Goal: Transaction & Acquisition: Obtain resource

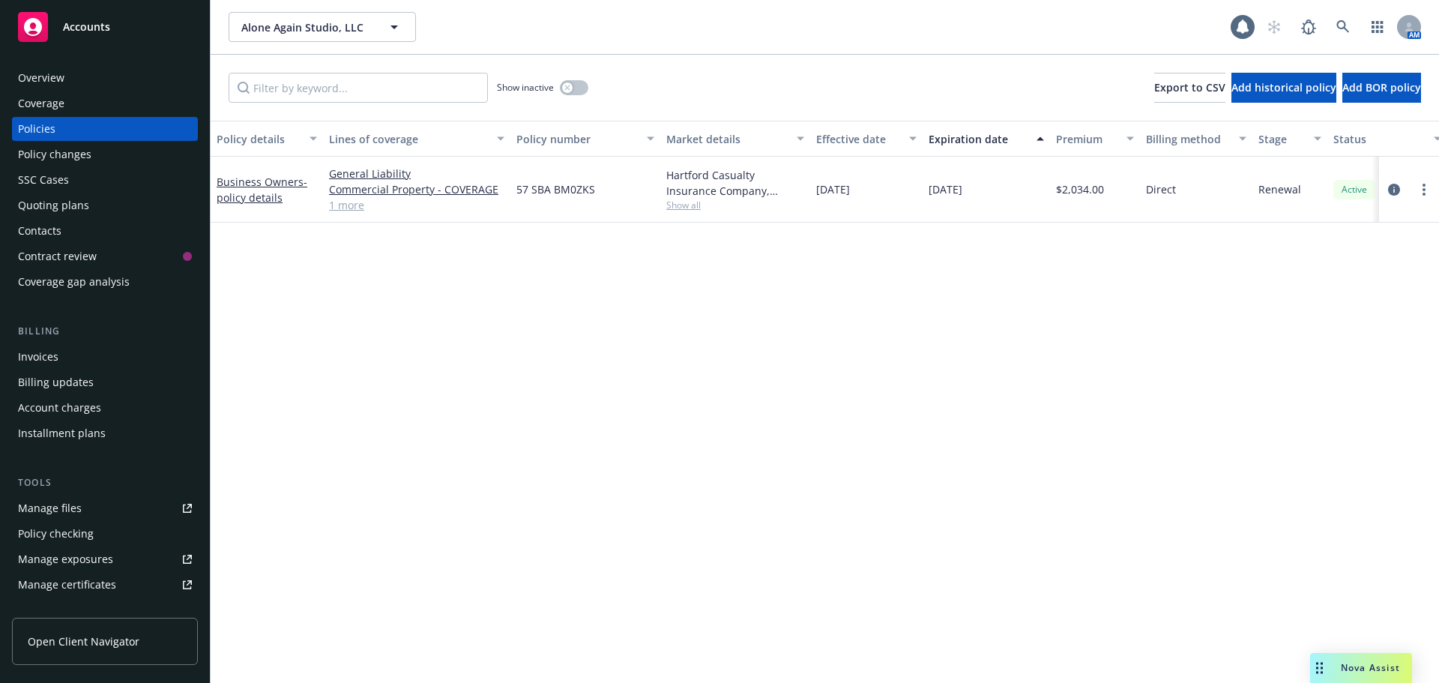
click at [56, 74] on div "Overview" at bounding box center [41, 78] width 46 height 24
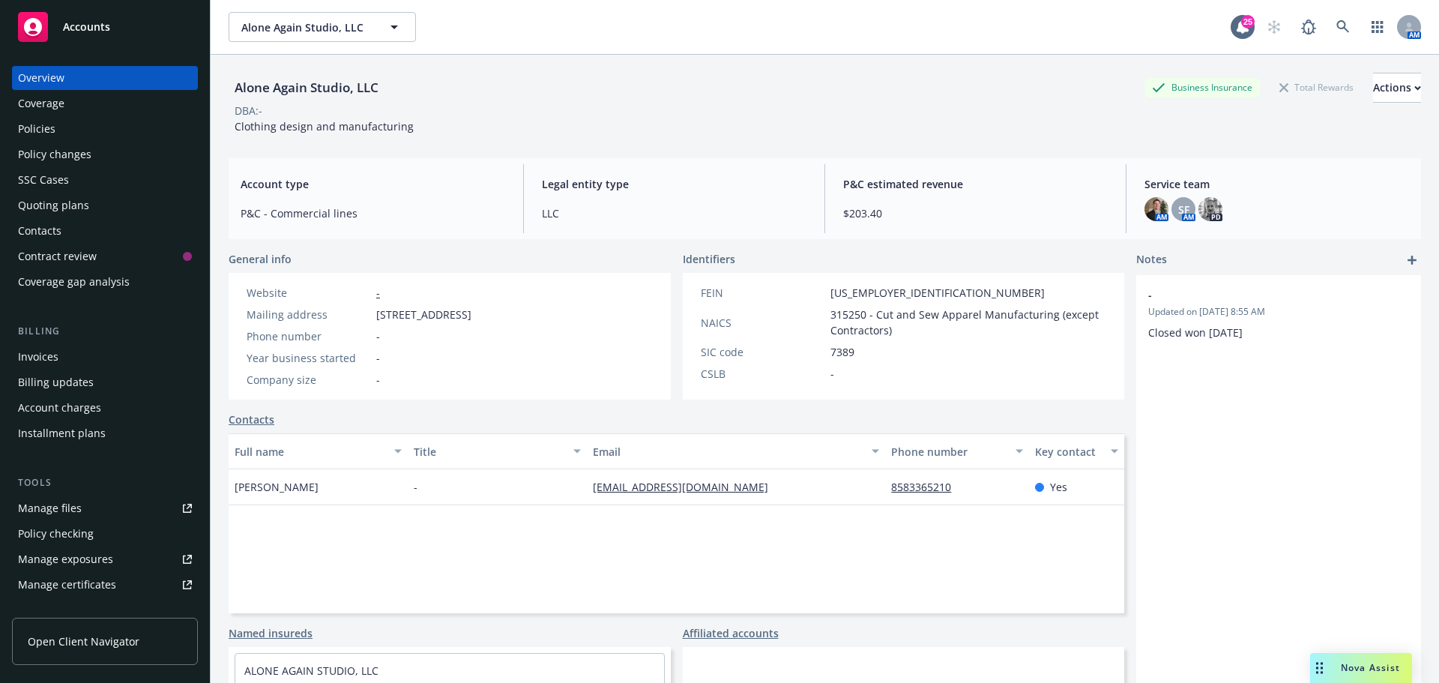
click at [125, 119] on div "Policies" at bounding box center [105, 129] width 174 height 24
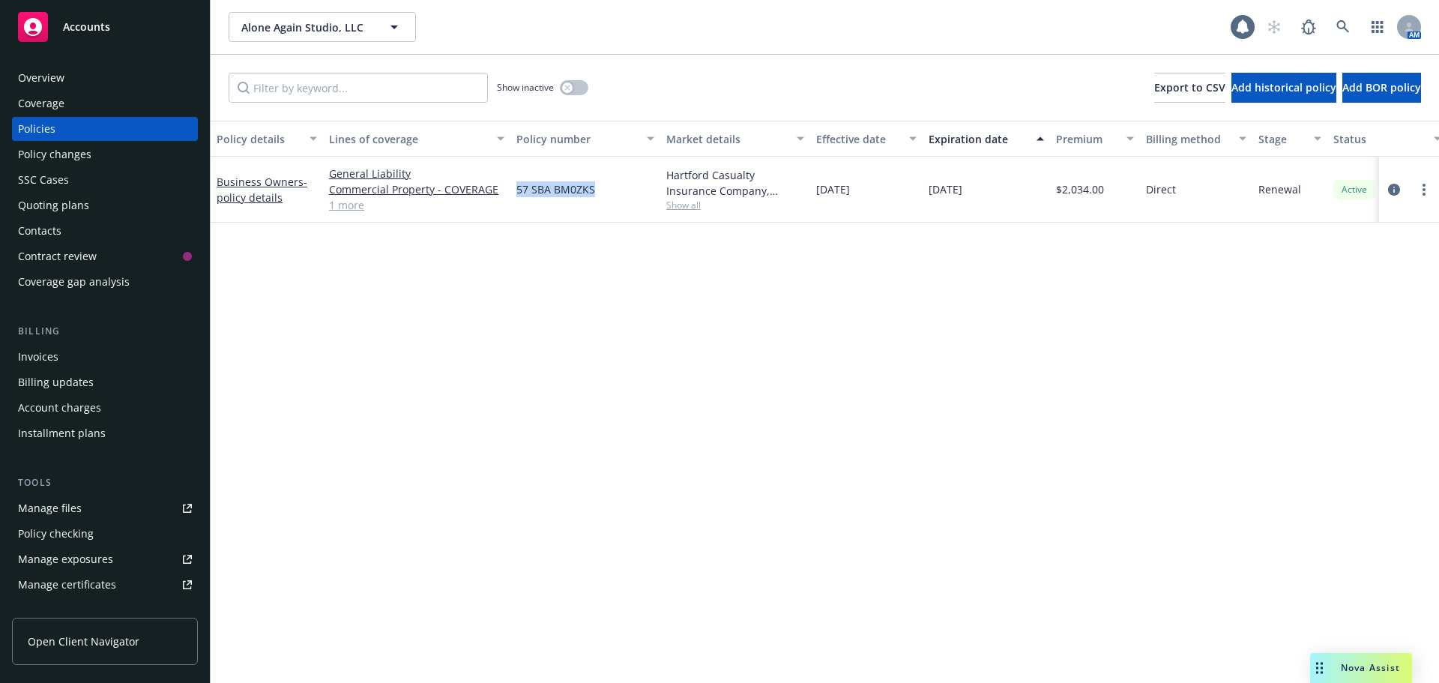
drag, startPoint x: 516, startPoint y: 191, endPoint x: 607, endPoint y: 190, distance: 91.4
click at [607, 190] on div "57 SBA BM0ZKS" at bounding box center [585, 190] width 150 height 66
copy span "57 SBA BM0ZKS"
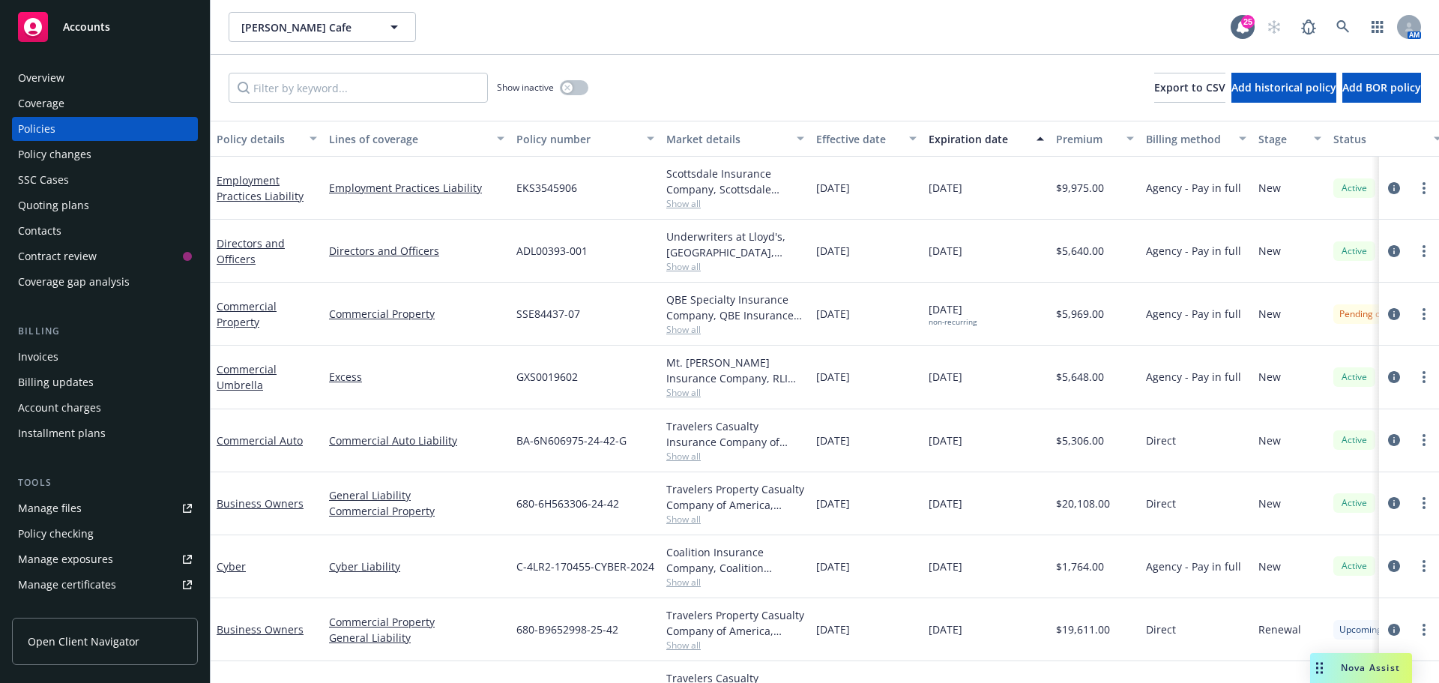
click at [1338, 662] on div "Nova Assist" at bounding box center [1370, 667] width 83 height 13
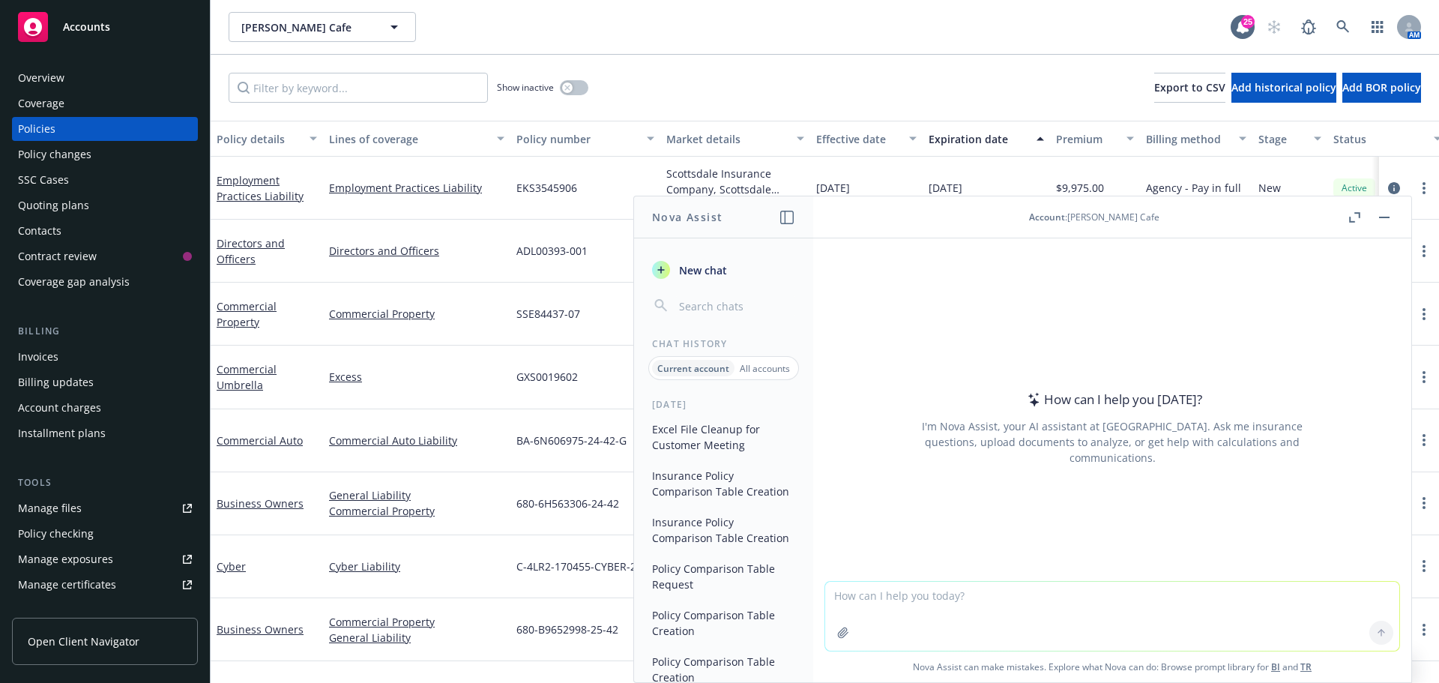
scroll to position [111, 0]
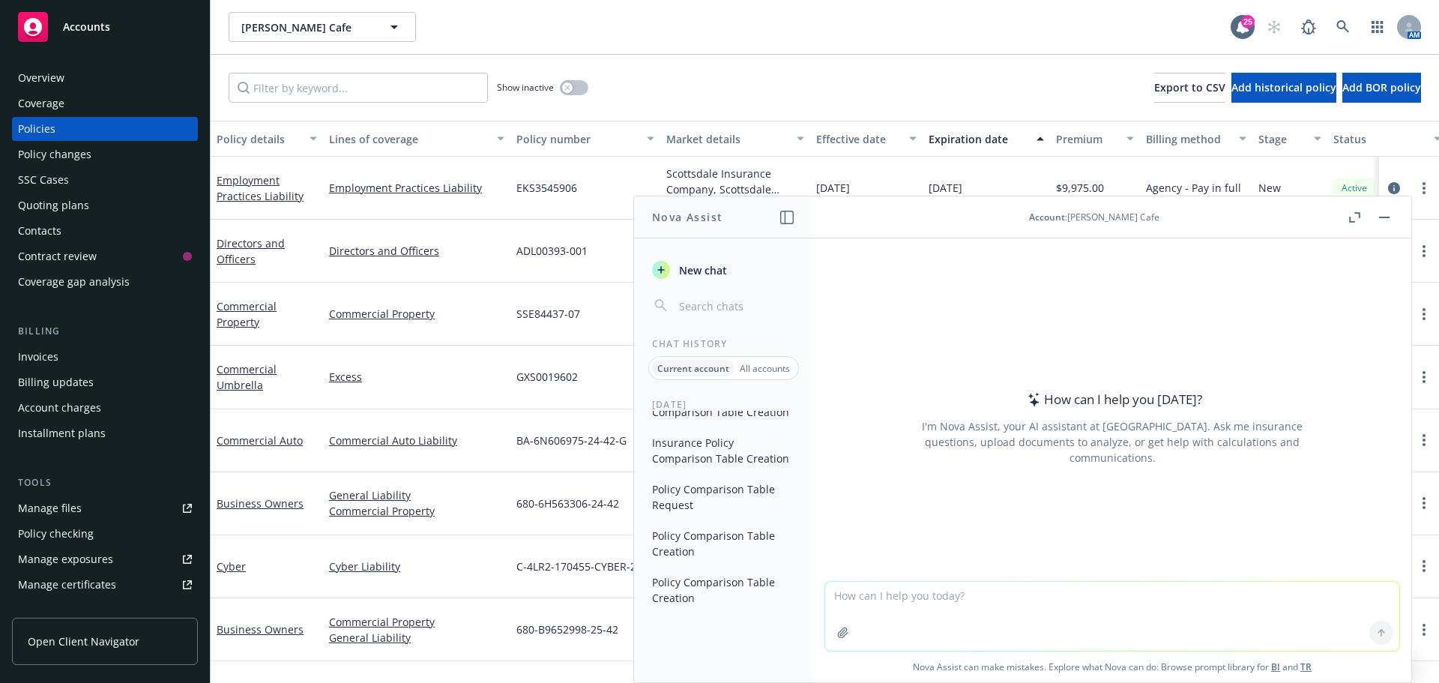
click at [735, 578] on button "Policy Comparison Table Creation" at bounding box center [723, 590] width 155 height 40
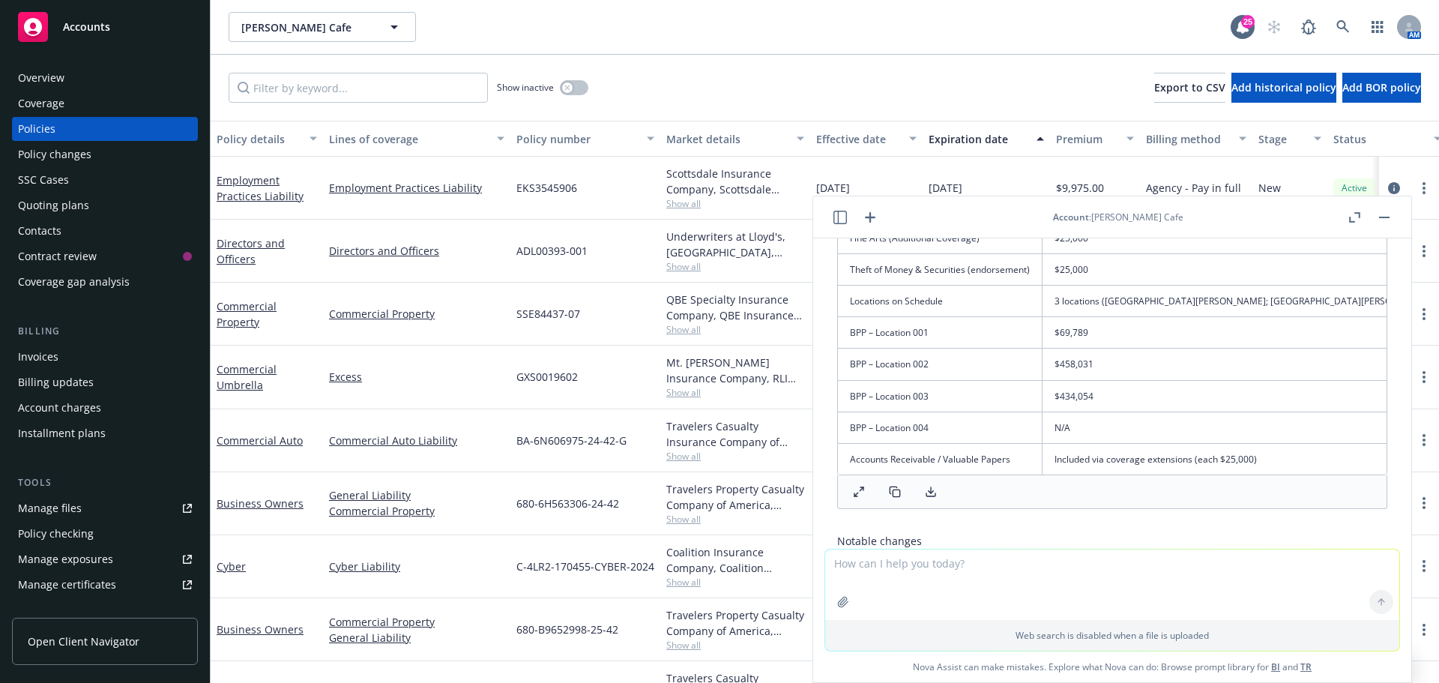
scroll to position [2395, 0]
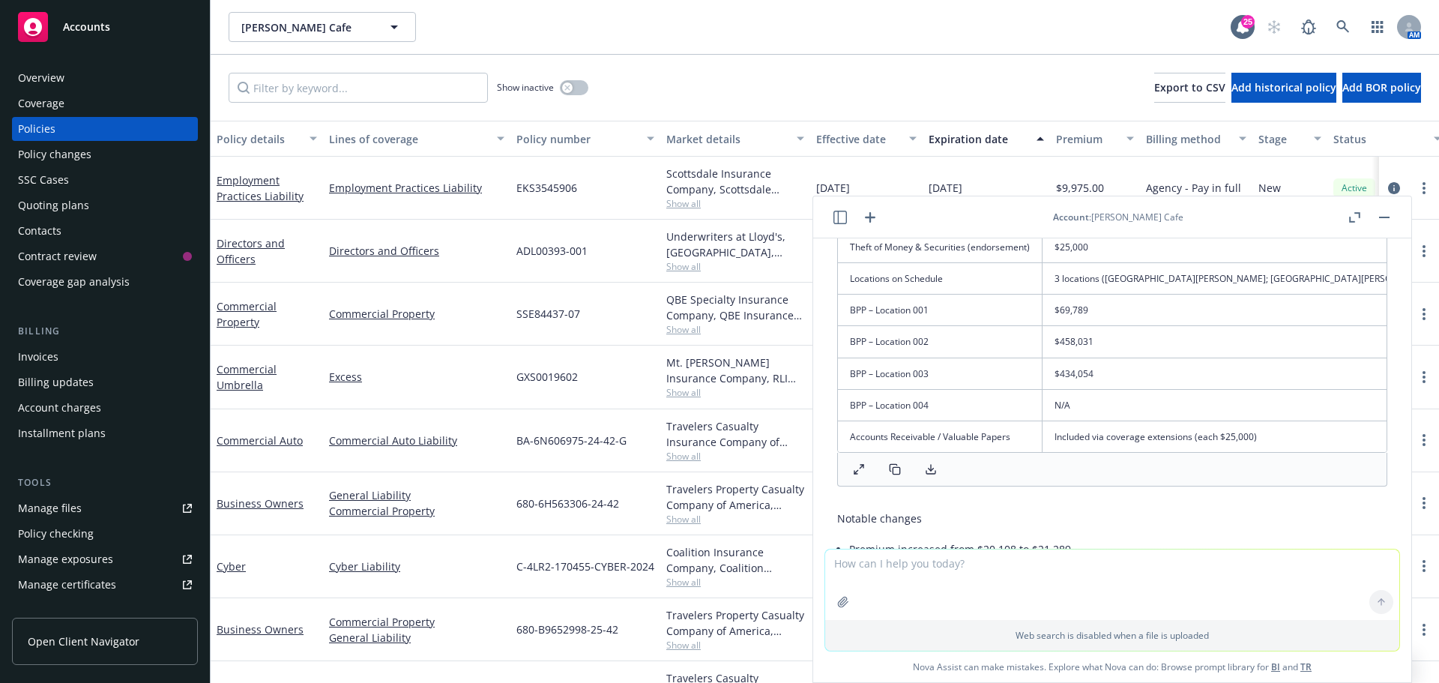
click at [928, 475] on icon at bounding box center [931, 469] width 12 height 12
drag, startPoint x: 922, startPoint y: 409, endPoint x: 846, endPoint y: 411, distance: 75.7
click at [846, 411] on td "BPP – Location 004" at bounding box center [940, 404] width 205 height 31
copy td "BPP – Location 004"
click at [897, 375] on td "BPP – Location 003" at bounding box center [940, 372] width 205 height 31
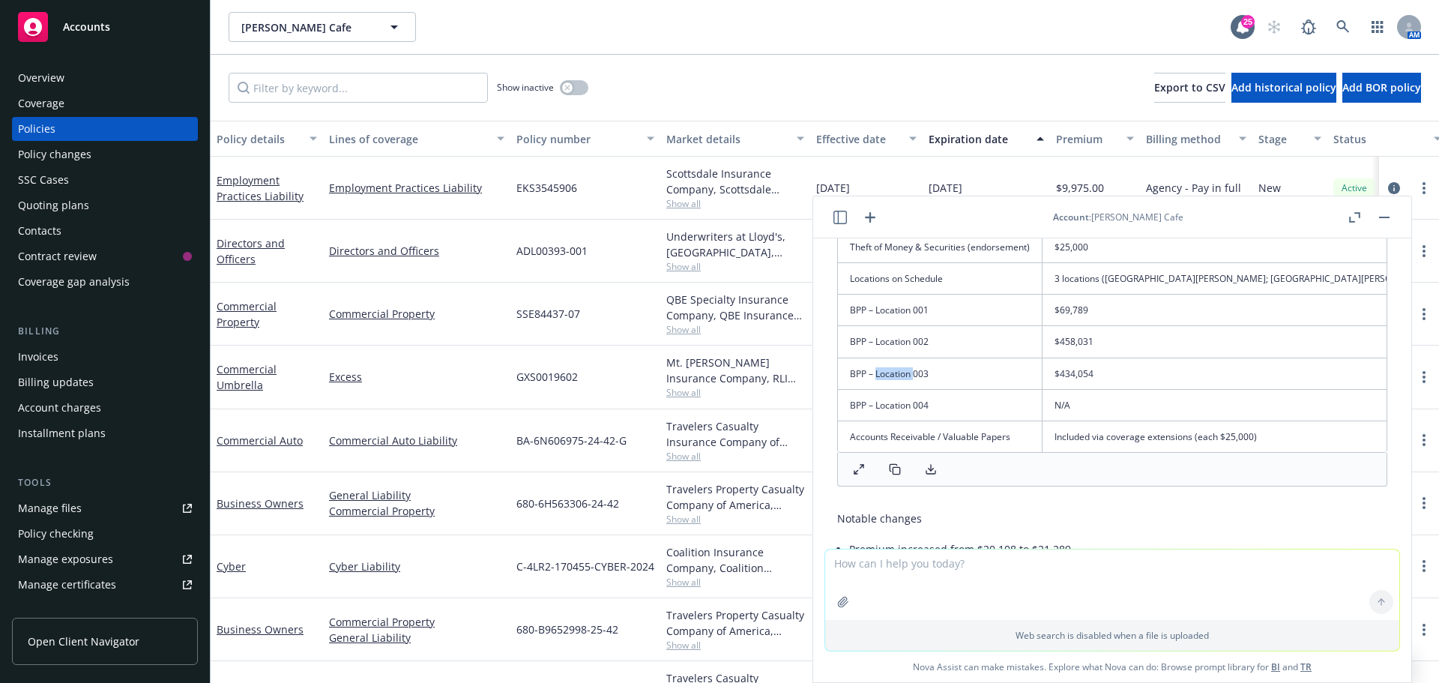
click at [897, 375] on td "BPP – Location 003" at bounding box center [940, 372] width 205 height 31
click at [897, 374] on td "BPP – Location 003" at bounding box center [940, 372] width 205 height 31
copy td "BPP – Location 003"
click at [890, 349] on td "BPP – Location 002" at bounding box center [940, 341] width 205 height 31
click at [890, 347] on td "BPP – Location 002" at bounding box center [940, 341] width 205 height 31
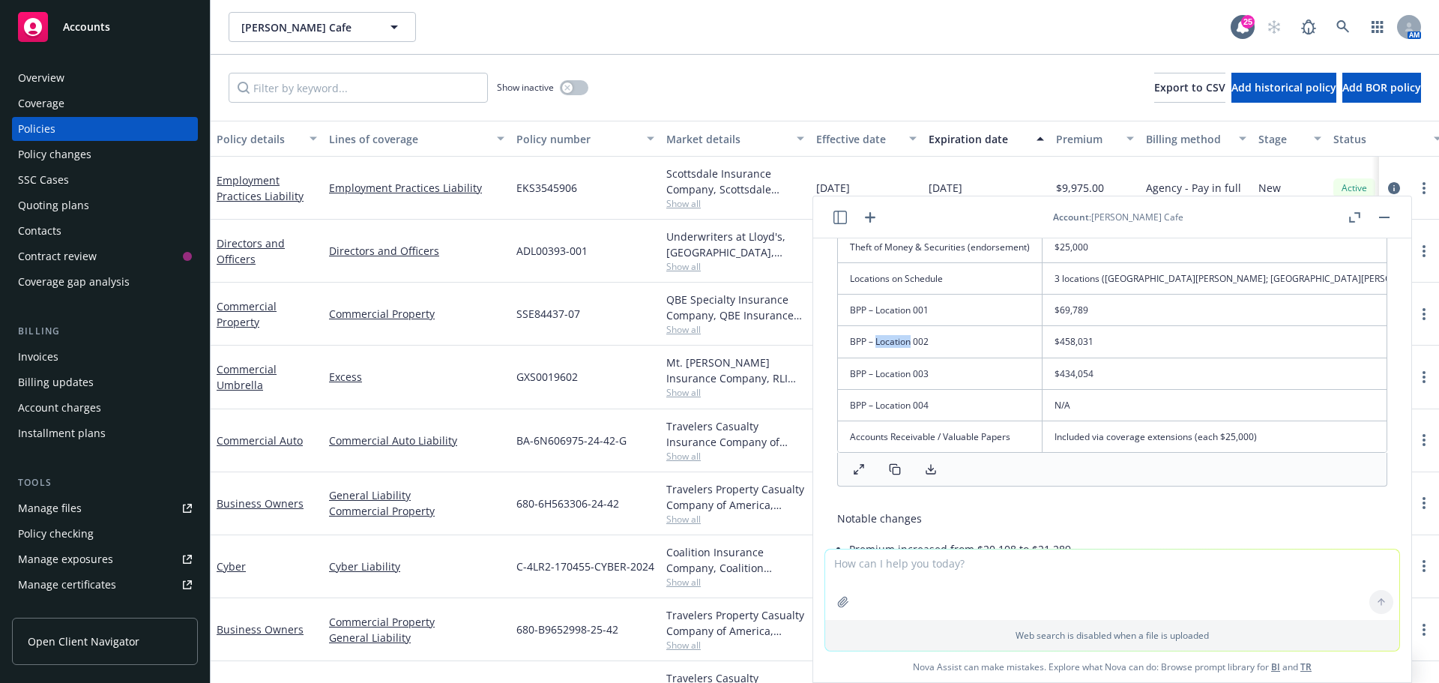
click at [890, 346] on td "BPP – Location 002" at bounding box center [940, 341] width 205 height 31
click at [903, 303] on td "BPP – Location 001" at bounding box center [940, 310] width 205 height 31
click at [902, 309] on td "BPP – Location 001" at bounding box center [940, 310] width 205 height 31
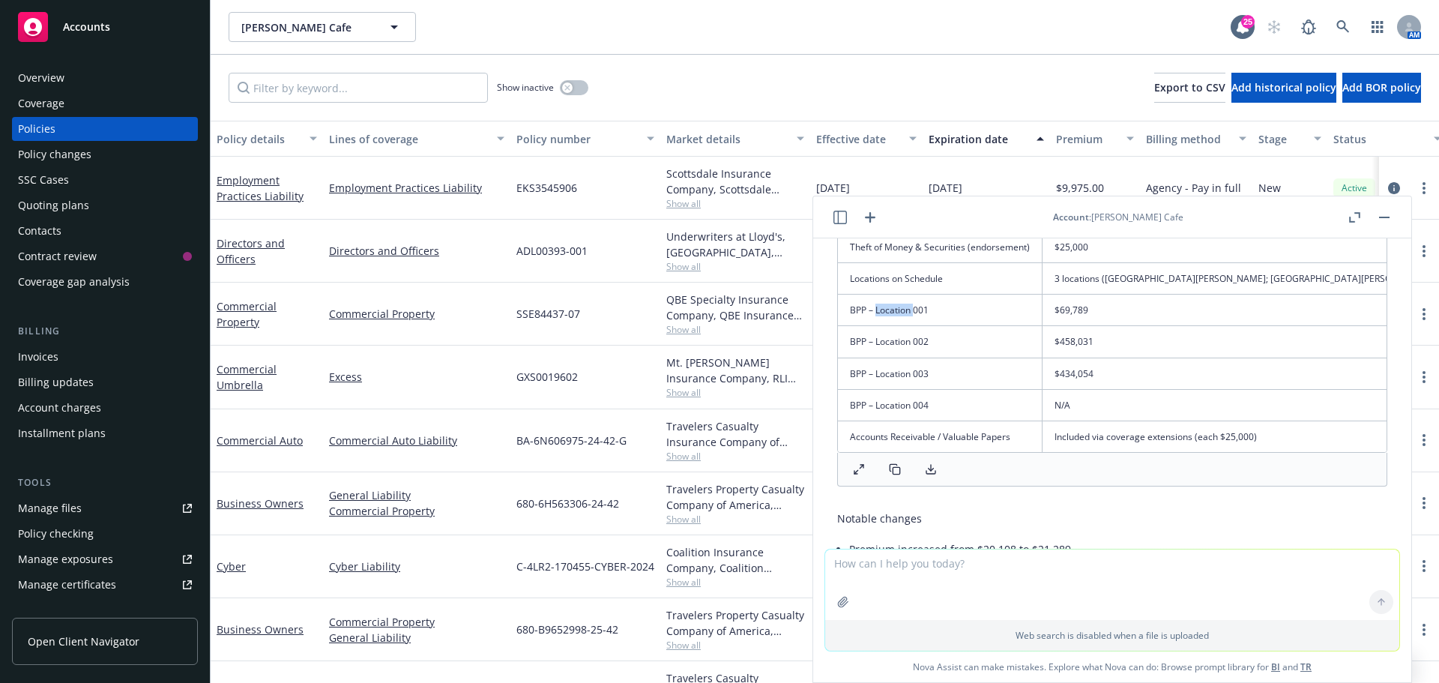
click at [902, 309] on td "BPP – Location 001" at bounding box center [940, 310] width 205 height 31
copy td "BPP – Location 001"
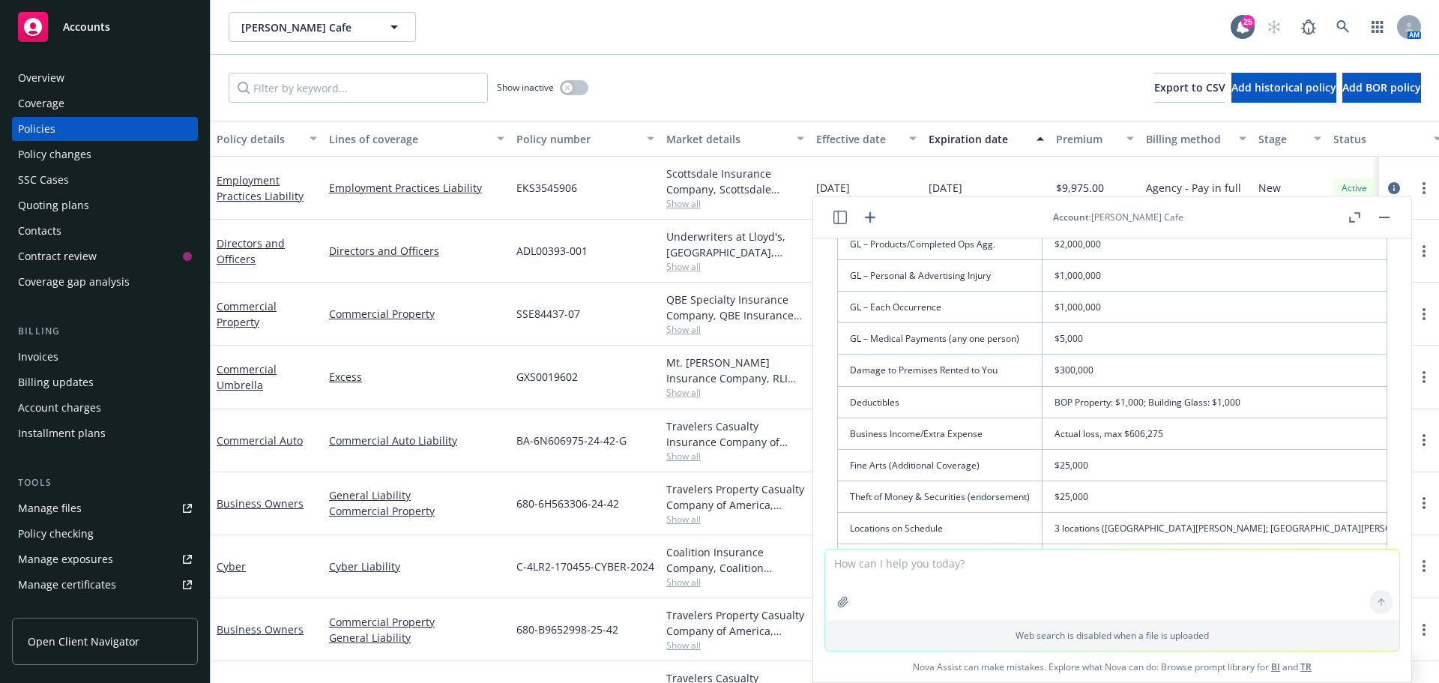
scroll to position [1996, 0]
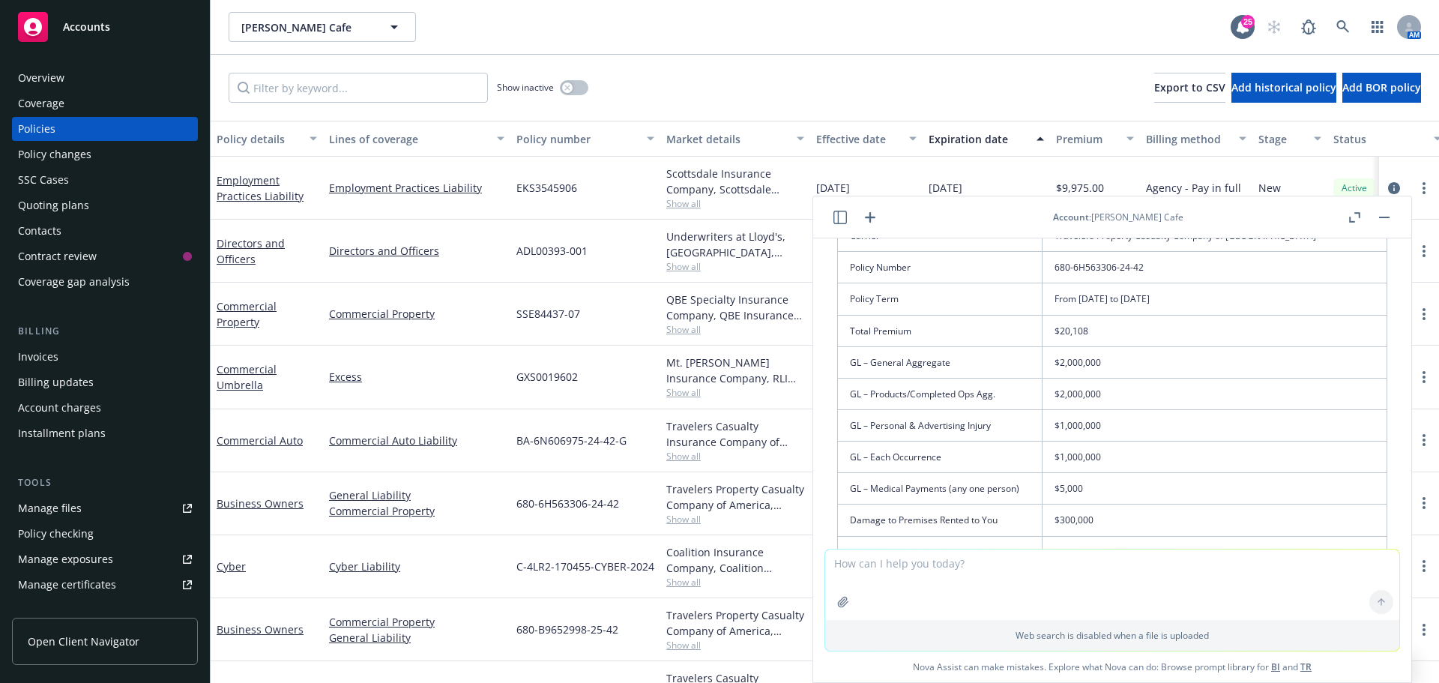
click at [891, 482] on td "GL – Medical Payments (any one person)" at bounding box center [940, 488] width 205 height 31
click at [890, 481] on td "GL – Medical Payments (any one person)" at bounding box center [940, 488] width 205 height 31
copy td "GL – Medical Payments (any one person)"
click at [886, 454] on td "GL – Each Occurrence" at bounding box center [940, 456] width 205 height 31
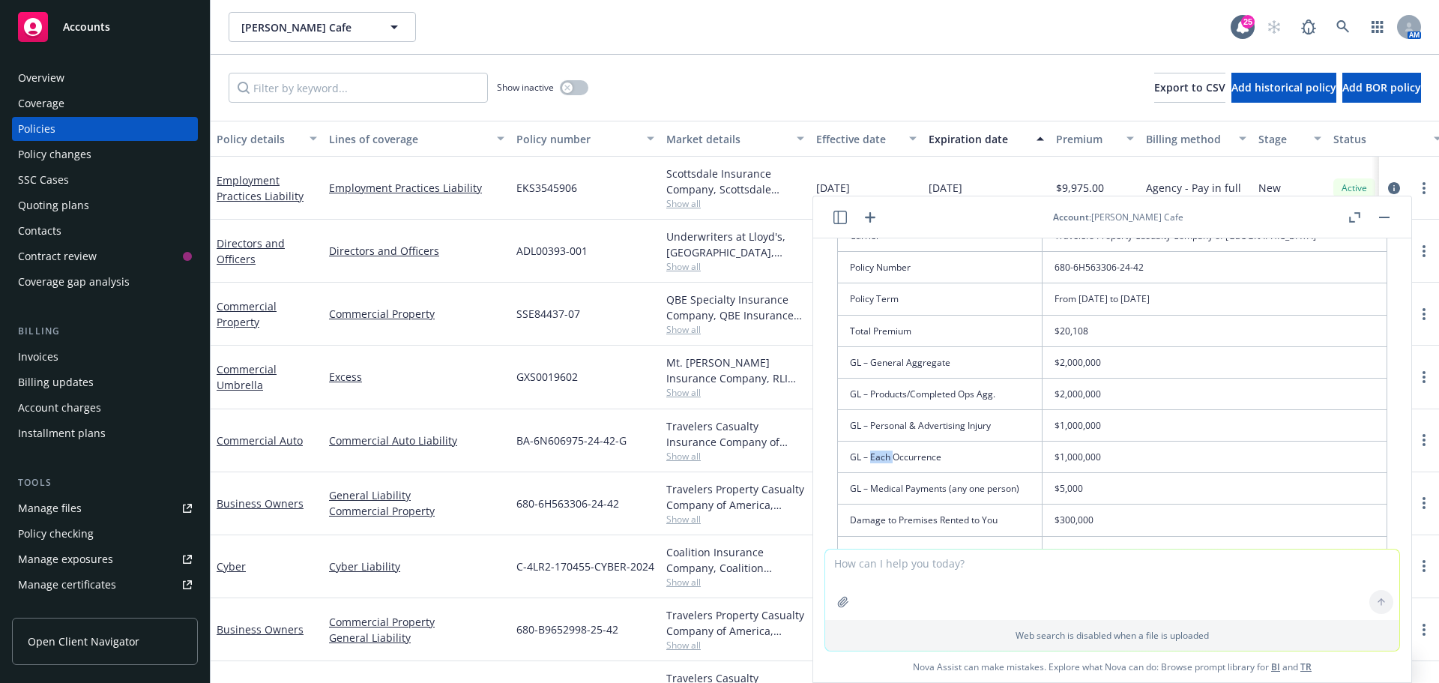
click at [886, 454] on td "GL – Each Occurrence" at bounding box center [940, 456] width 205 height 31
copy td "GL – Each Occurrence"
click at [905, 426] on td "GL – Personal & Advertising Injury" at bounding box center [940, 425] width 205 height 31
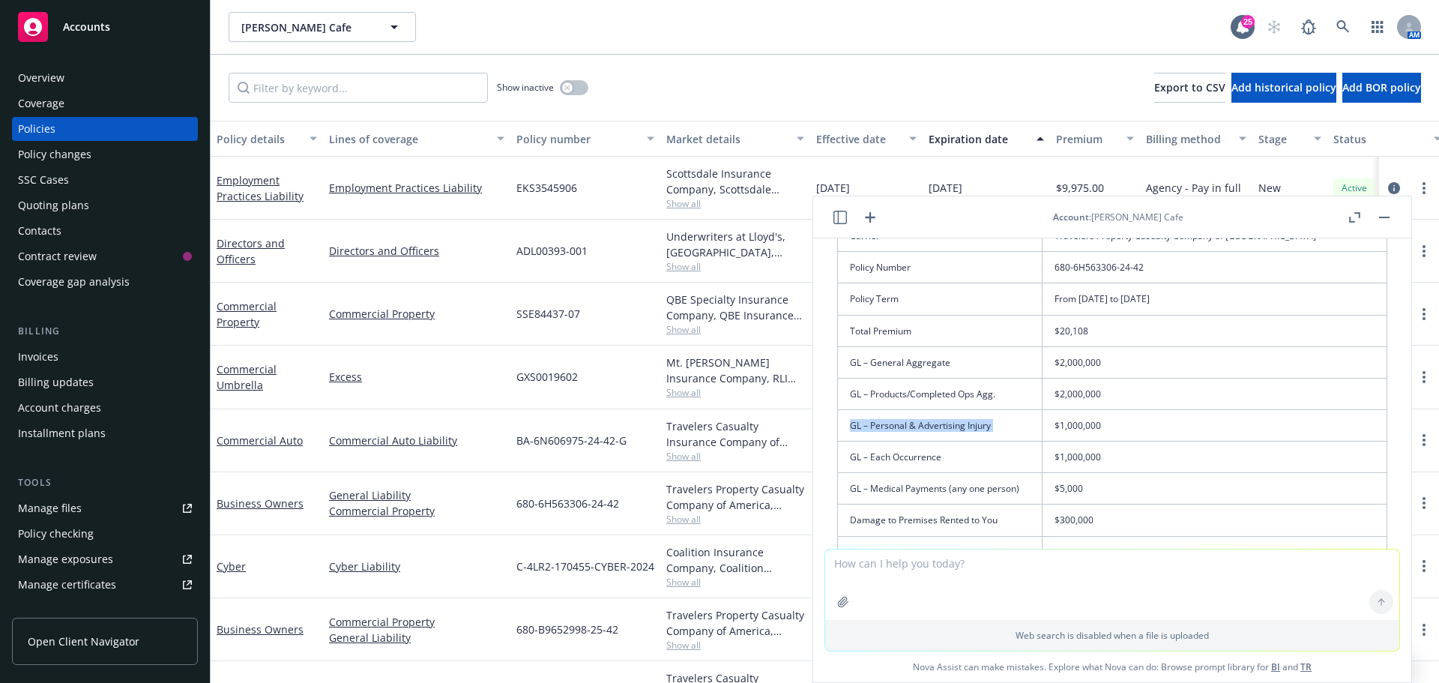
click at [905, 426] on td "GL – Personal & Advertising Injury" at bounding box center [940, 425] width 205 height 31
copy td "GL – Personal & Advertising Injury"
click at [946, 397] on td "GL – Products/Completed Ops Agg." at bounding box center [940, 393] width 205 height 31
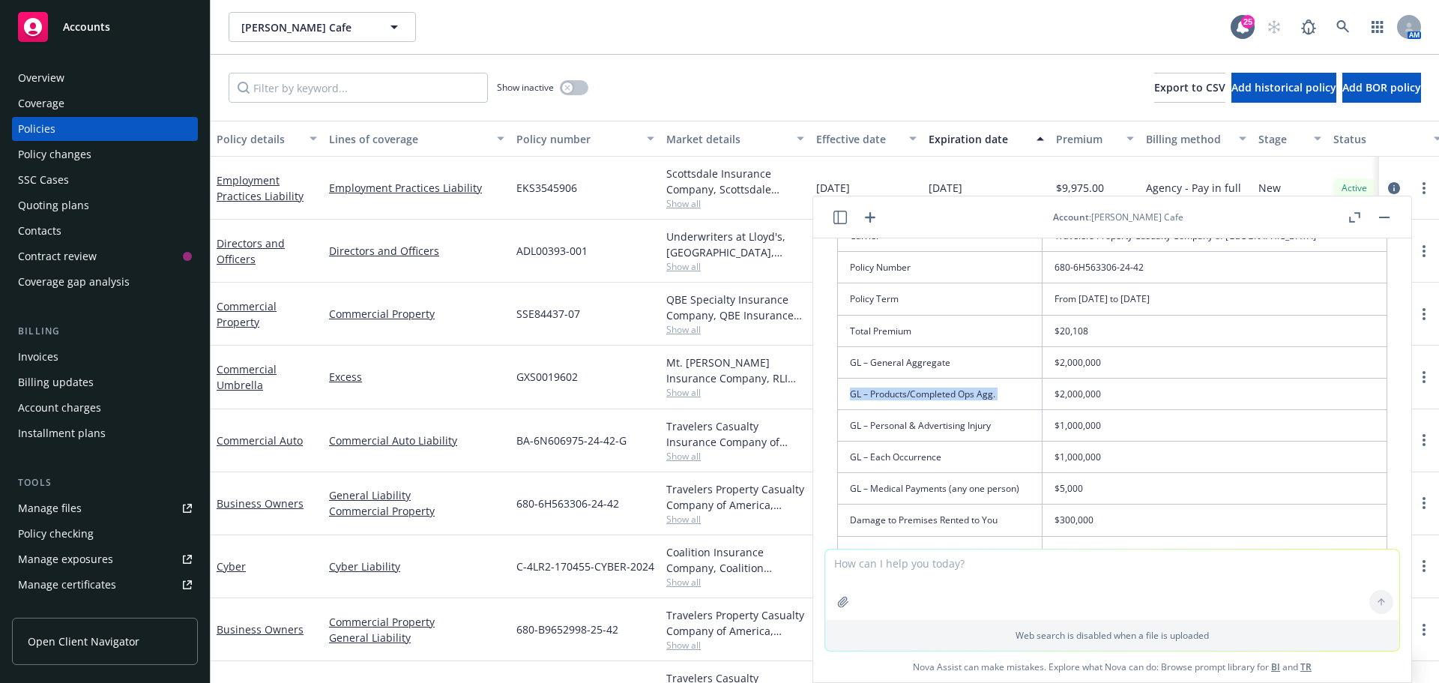
copy td "GL – Products/Completed Ops Agg."
click at [914, 363] on td "GL – General Aggregate" at bounding box center [940, 361] width 205 height 31
copy td "GL – General Aggregate"
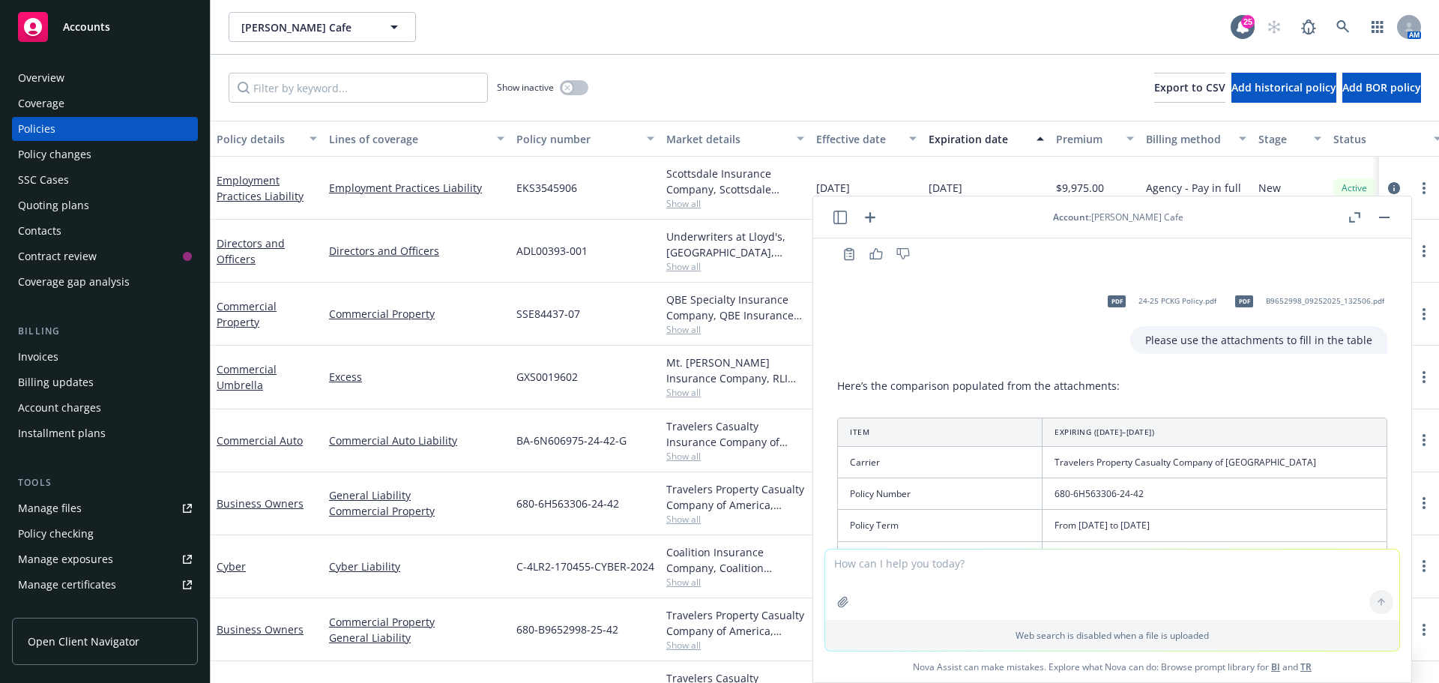
scroll to position [1746, 0]
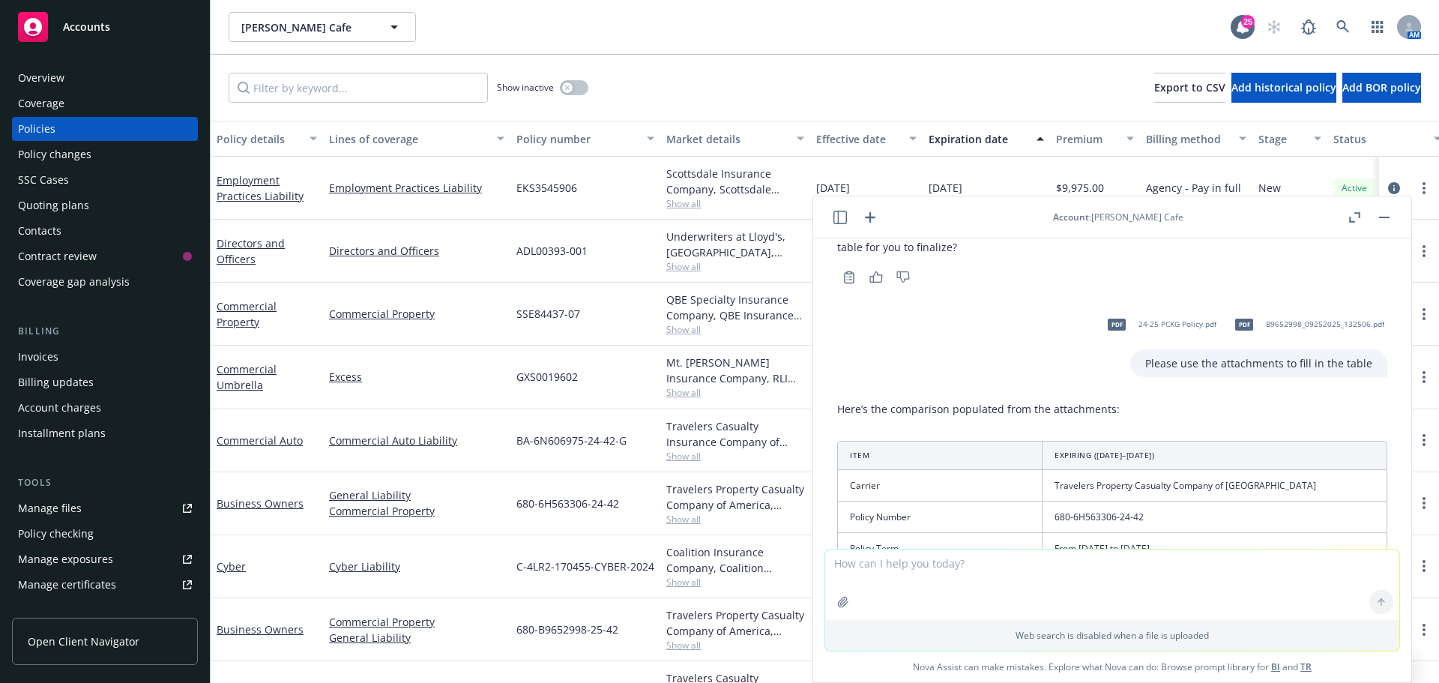
click at [1057, 451] on th "Expiring (10/15/2024–10/15/2025)" at bounding box center [1292, 455] width 500 height 28
drag, startPoint x: 1055, startPoint y: 453, endPoint x: 1207, endPoint y: 458, distance: 152.2
click at [1207, 458] on th "Expiring (10/15/2024–10/15/2025)" at bounding box center [1292, 455] width 500 height 28
copy th "Expiring (10/15/2024–10/15/2025)"
drag, startPoint x: 1279, startPoint y: 454, endPoint x: 1299, endPoint y: 457, distance: 19.7
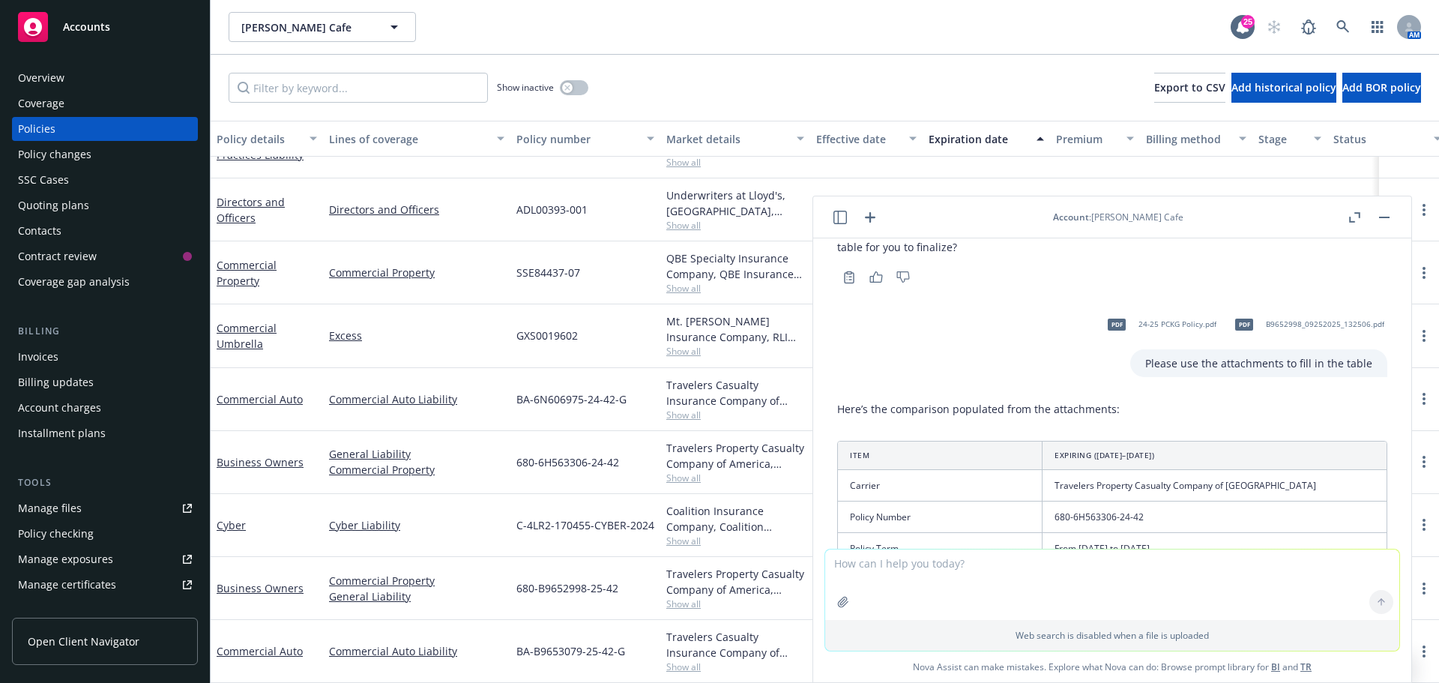
scroll to position [52, 0]
click at [622, 349] on div "GXS0019602" at bounding box center [585, 335] width 150 height 63
click at [1389, 220] on button "button" at bounding box center [1384, 217] width 18 height 18
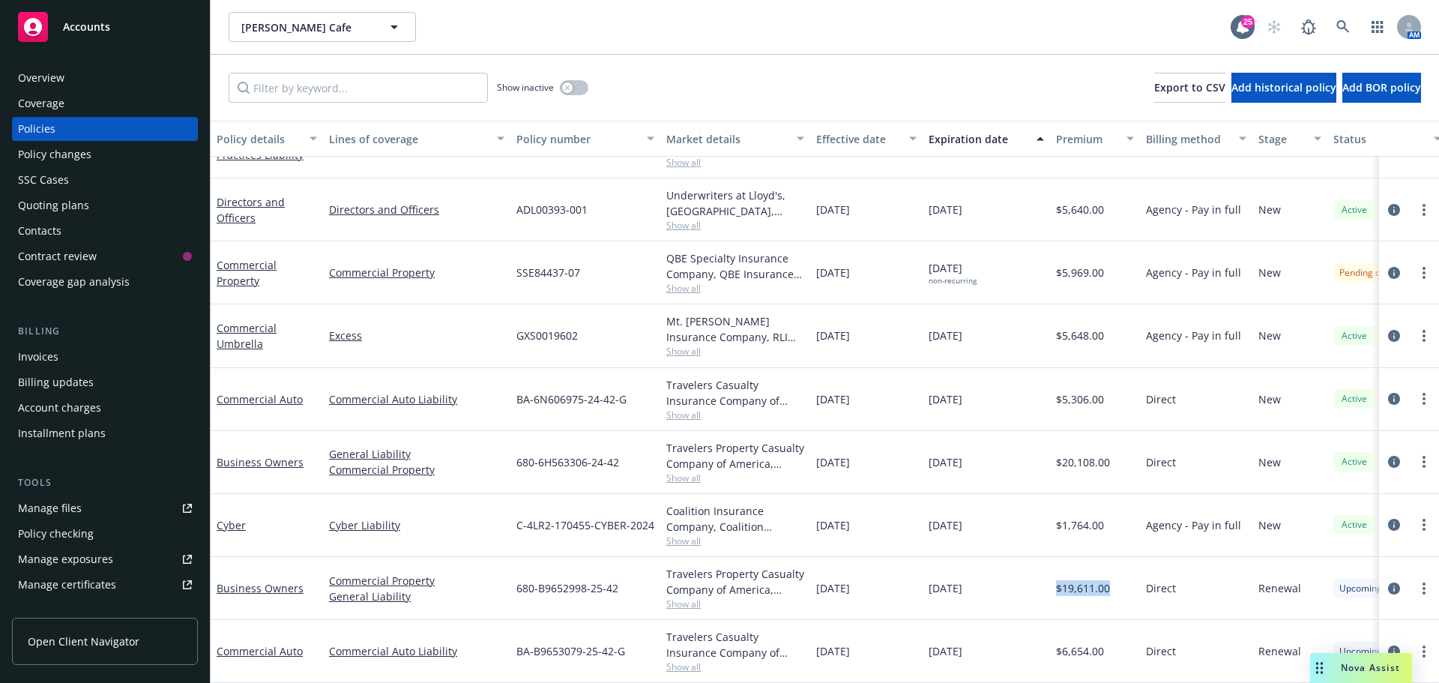
drag, startPoint x: 1057, startPoint y: 579, endPoint x: 1120, endPoint y: 581, distance: 63.0
click at [1120, 581] on div "$19,611.00" at bounding box center [1095, 588] width 90 height 63
copy span "$19,611.00"
click at [1311, 658] on div "Drag to move" at bounding box center [1319, 668] width 19 height 30
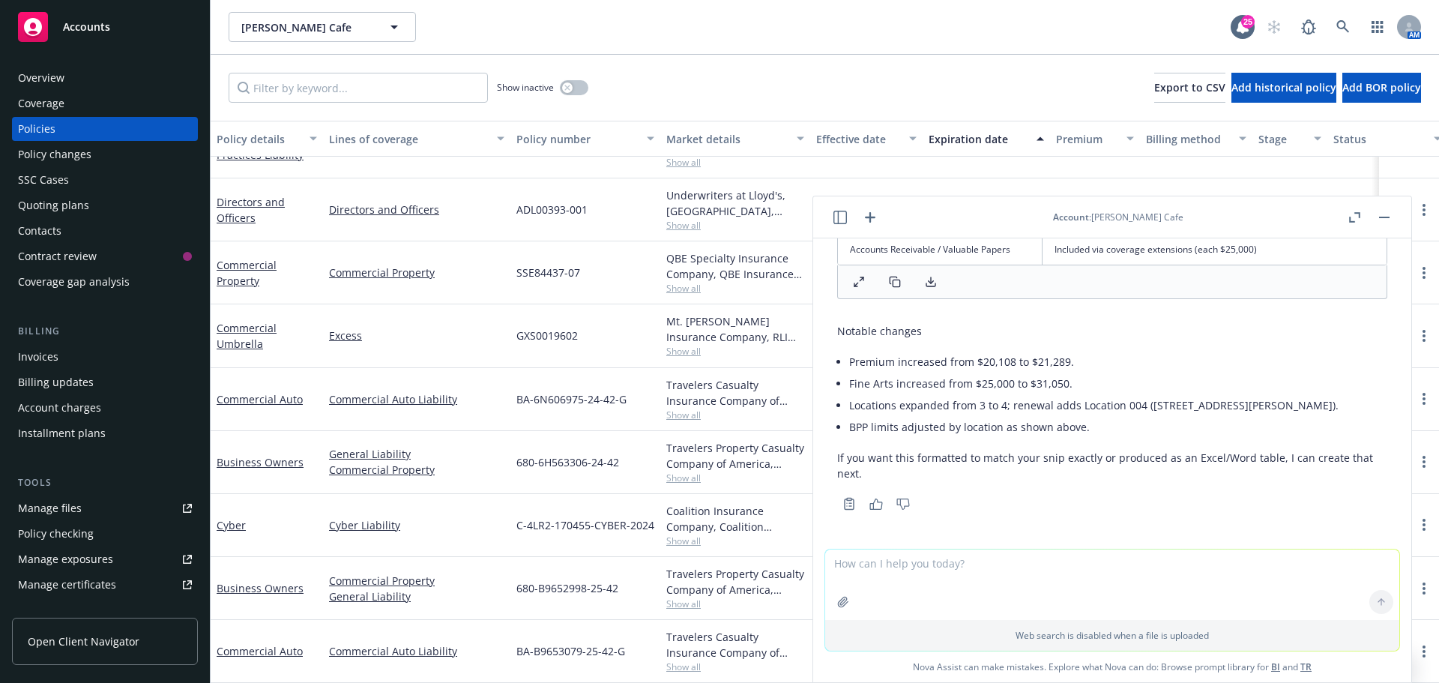
scroll to position [2595, 0]
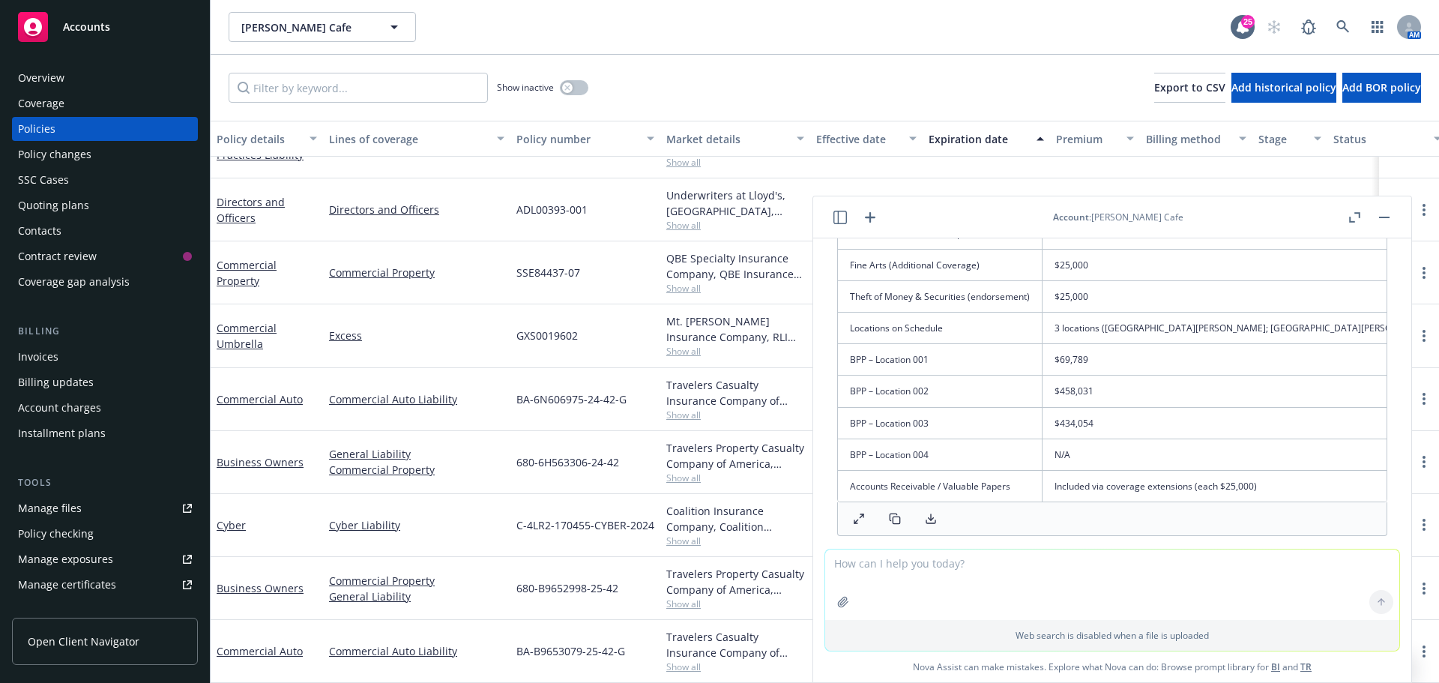
click at [1038, 486] on td "Accounts Receivable / Valuable Papers" at bounding box center [940, 485] width 205 height 31
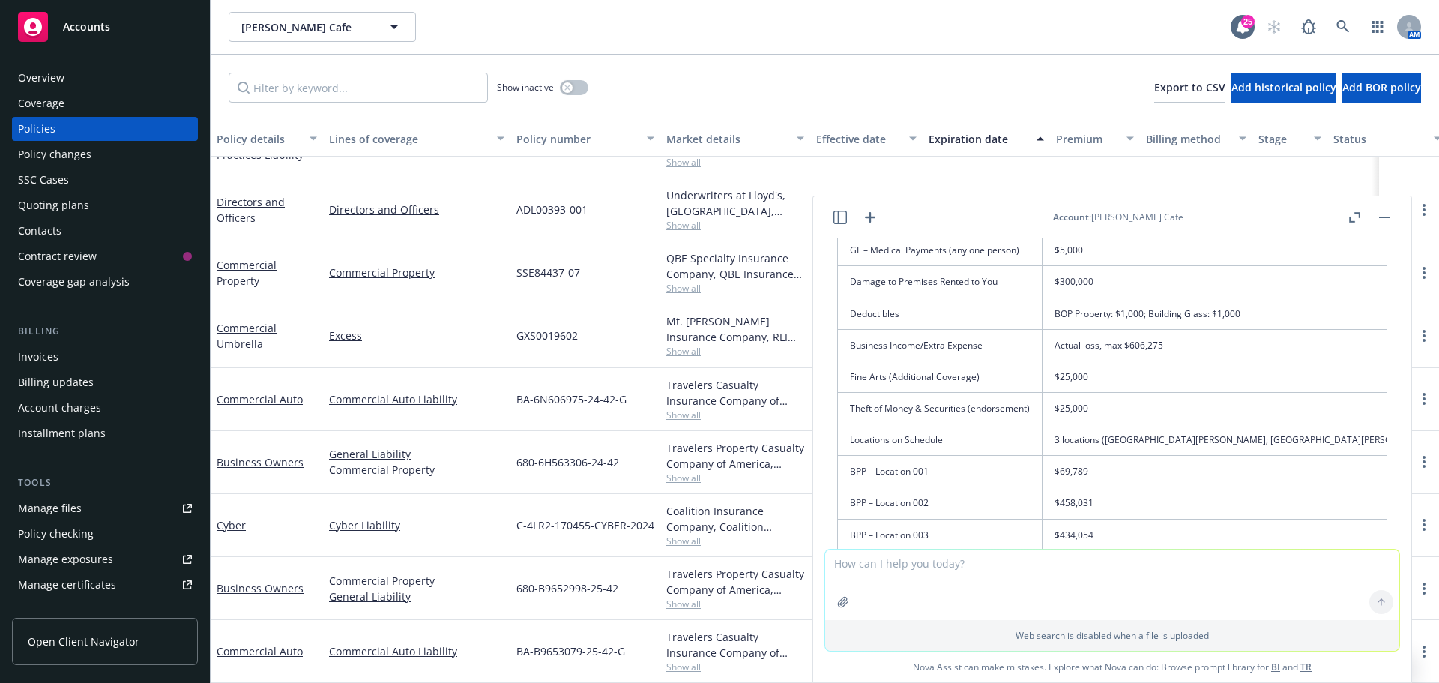
scroll to position [1996, 0]
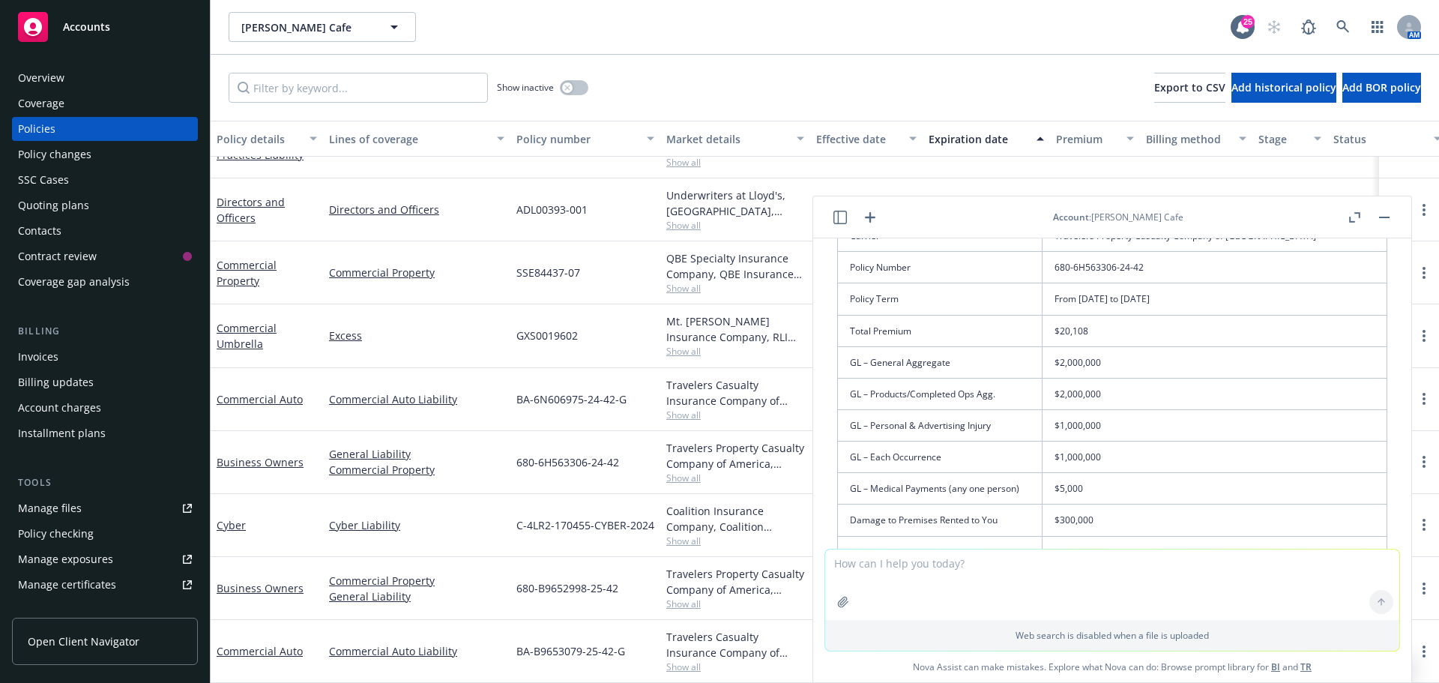
click at [842, 219] on icon "button" at bounding box center [839, 217] width 13 height 13
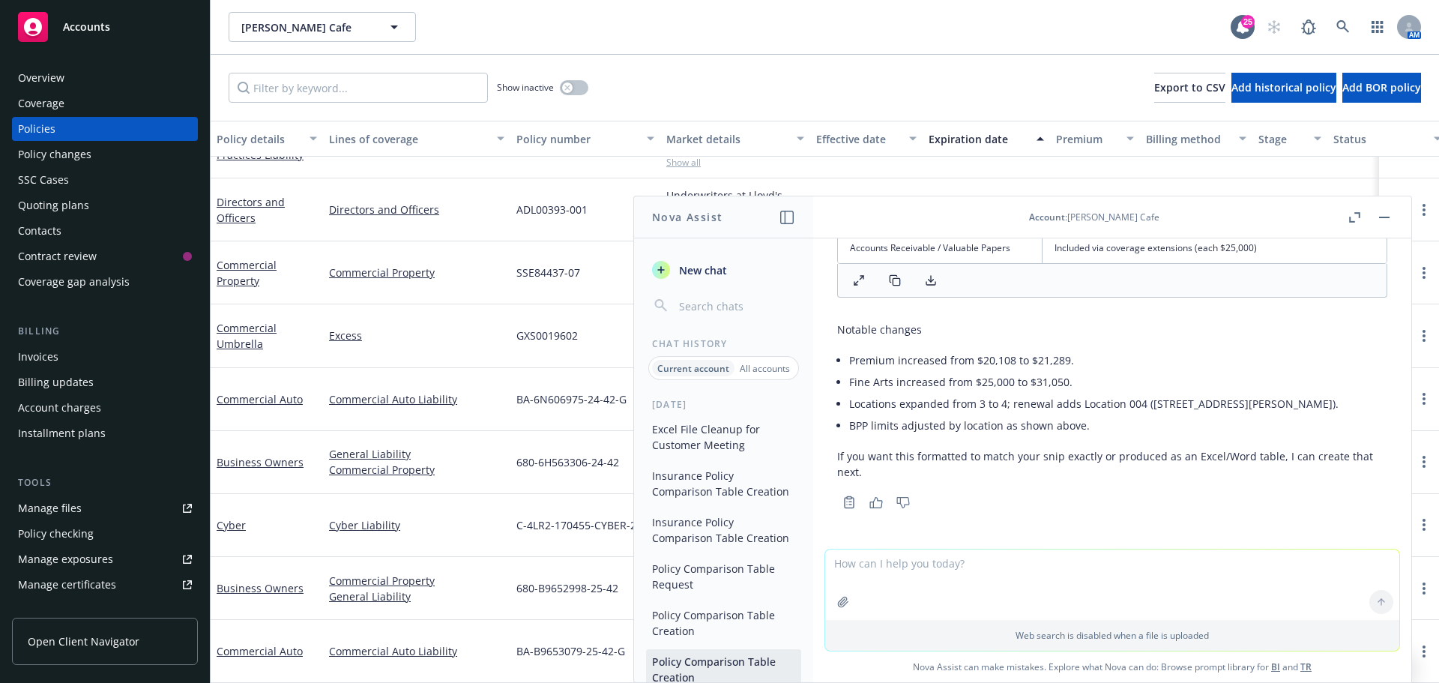
scroll to position [111, 0]
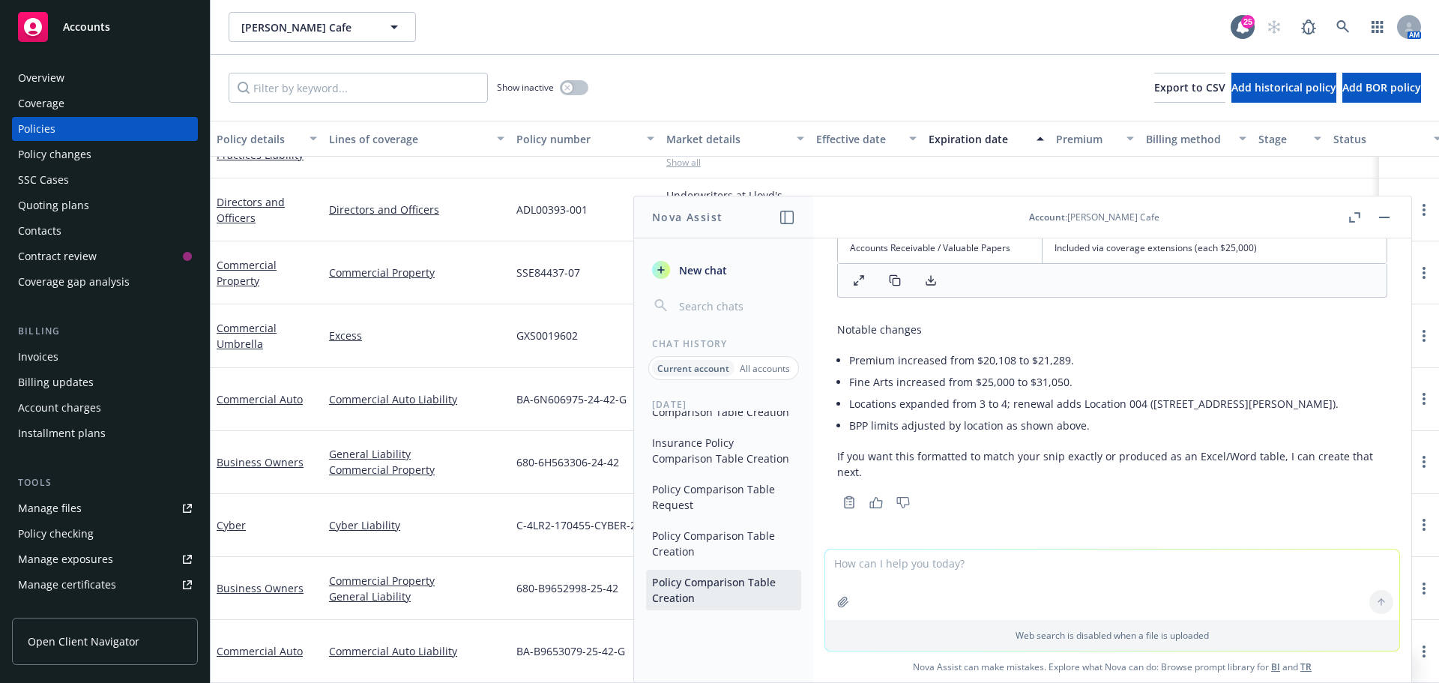
click at [719, 536] on button "Policy Comparison Table Creation" at bounding box center [723, 543] width 155 height 40
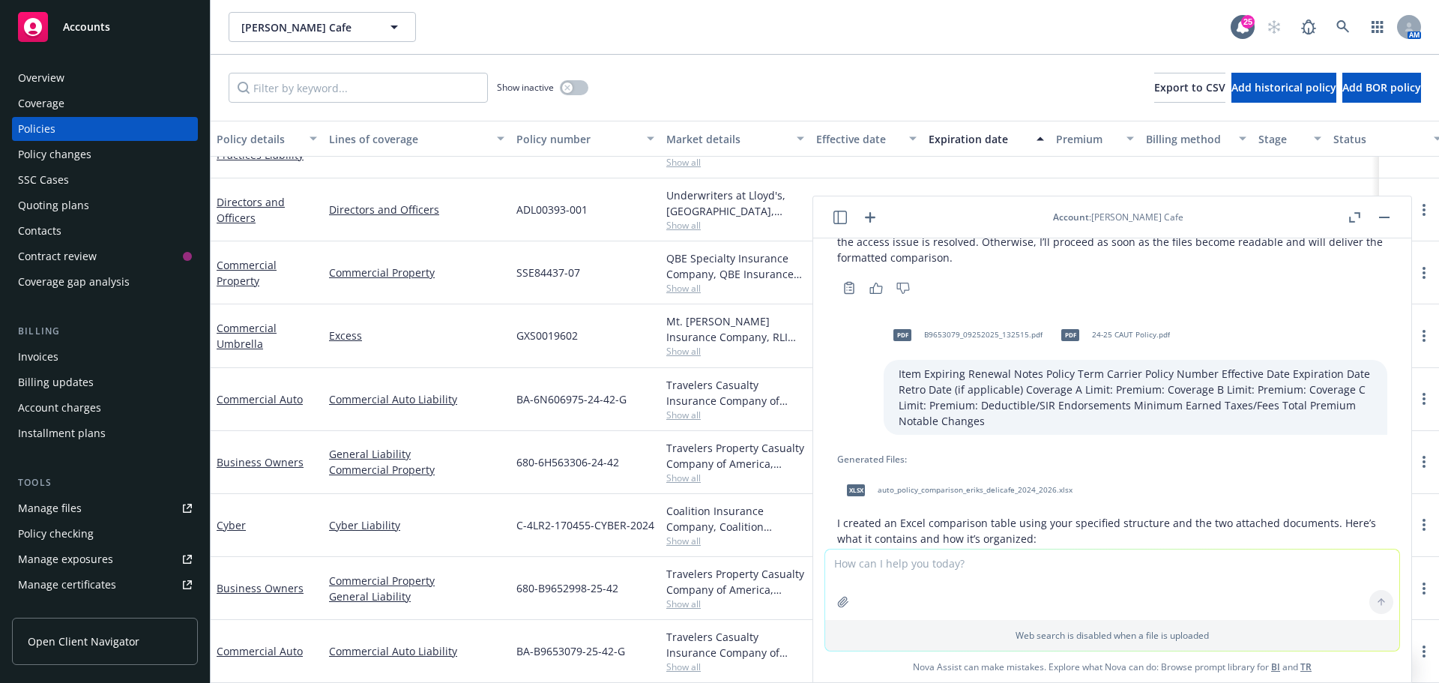
scroll to position [1473, 0]
click at [1009, 501] on div "xlsx auto_policy_comparison_eriks_delicafe_2024_2026.xlsx" at bounding box center [956, 491] width 238 height 37
drag, startPoint x: 840, startPoint y: 221, endPoint x: 833, endPoint y: 231, distance: 12.3
click at [840, 221] on icon "button" at bounding box center [839, 217] width 13 height 13
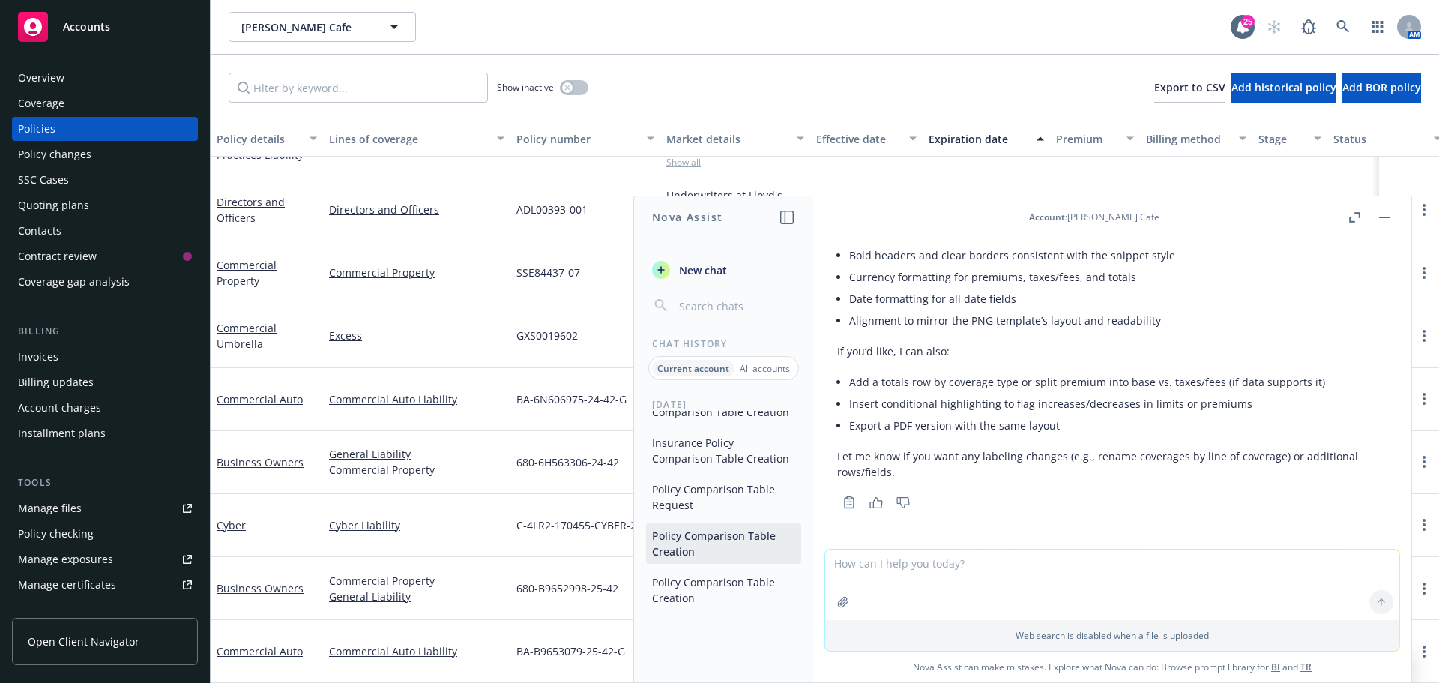
scroll to position [111, 0]
click at [721, 501] on button "Policy Comparison Table Request" at bounding box center [723, 497] width 155 height 40
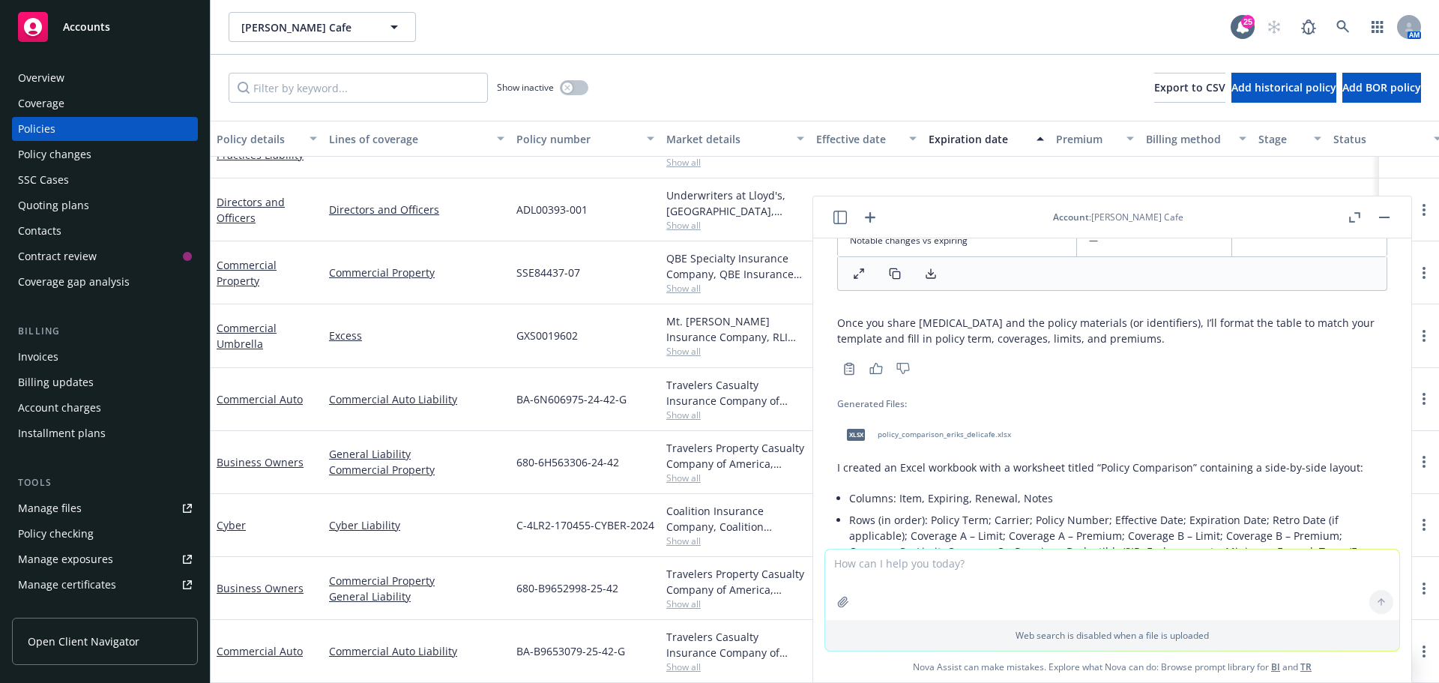
scroll to position [1310, 0]
click at [960, 441] on div "xlsx policy_comparison_eriks_delicafe.xlsx" at bounding box center [925, 433] width 177 height 37
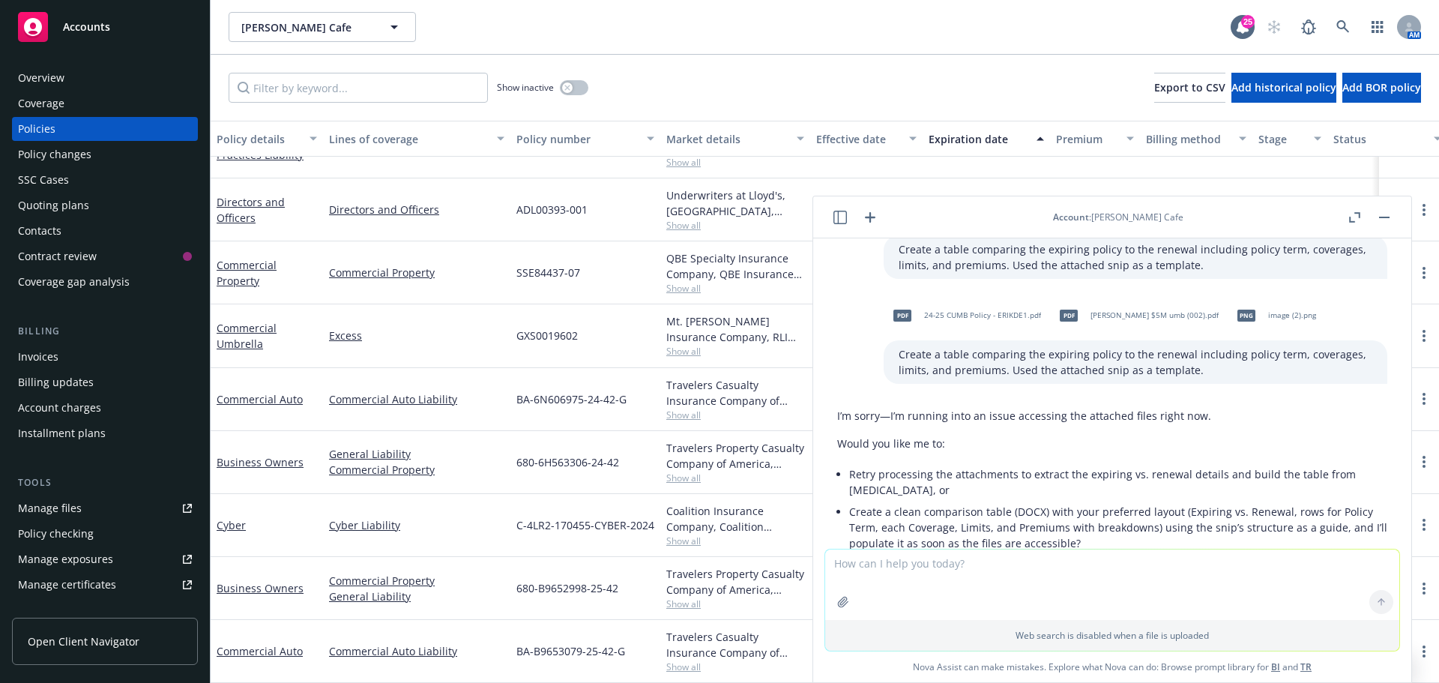
scroll to position [0, 0]
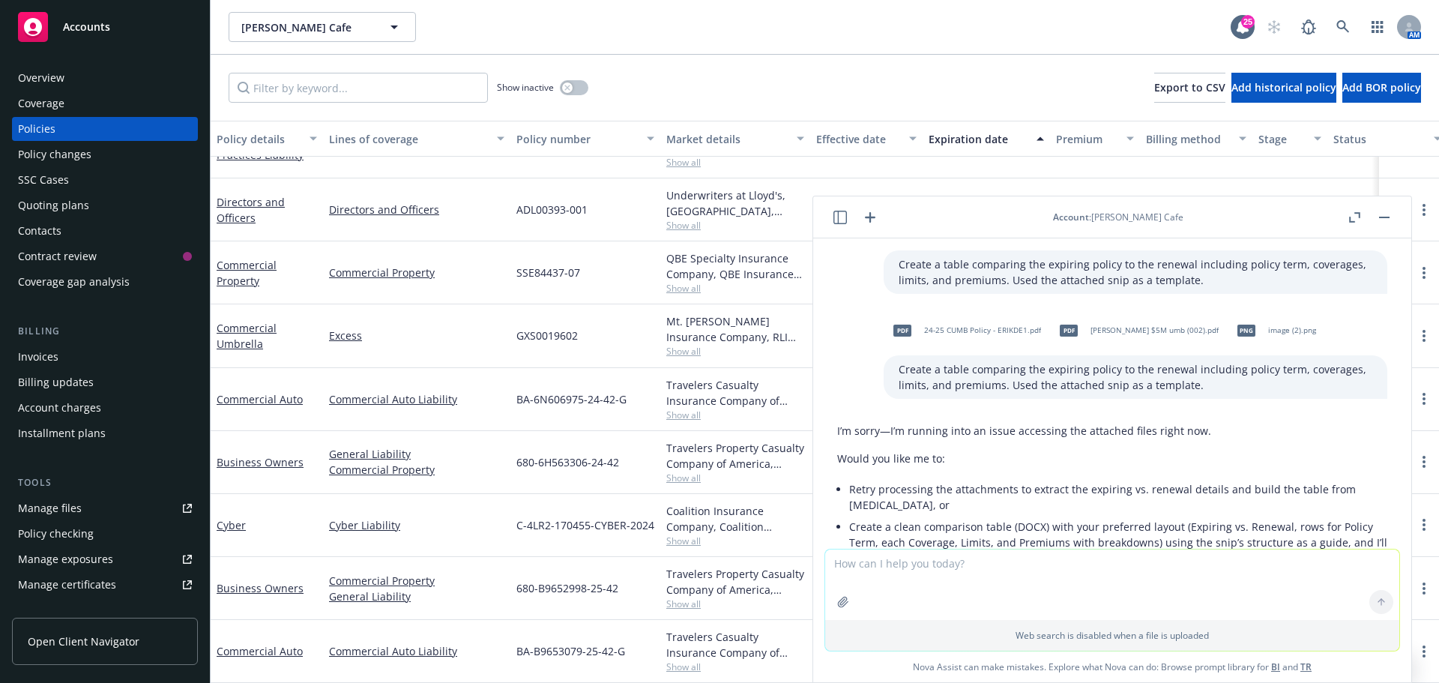
drag, startPoint x: 839, startPoint y: 220, endPoint x: 834, endPoint y: 226, distance: 8.0
click at [839, 220] on icon "button" at bounding box center [839, 217] width 13 height 13
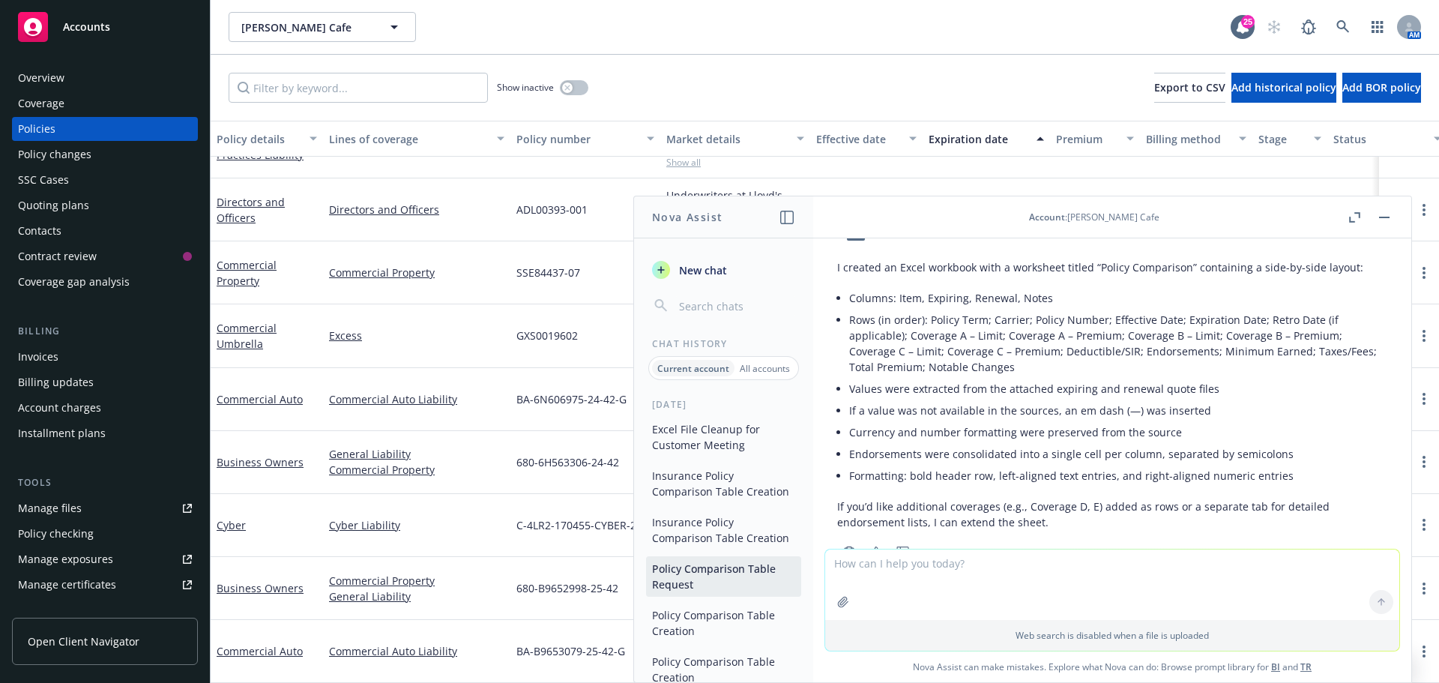
scroll to position [1559, 0]
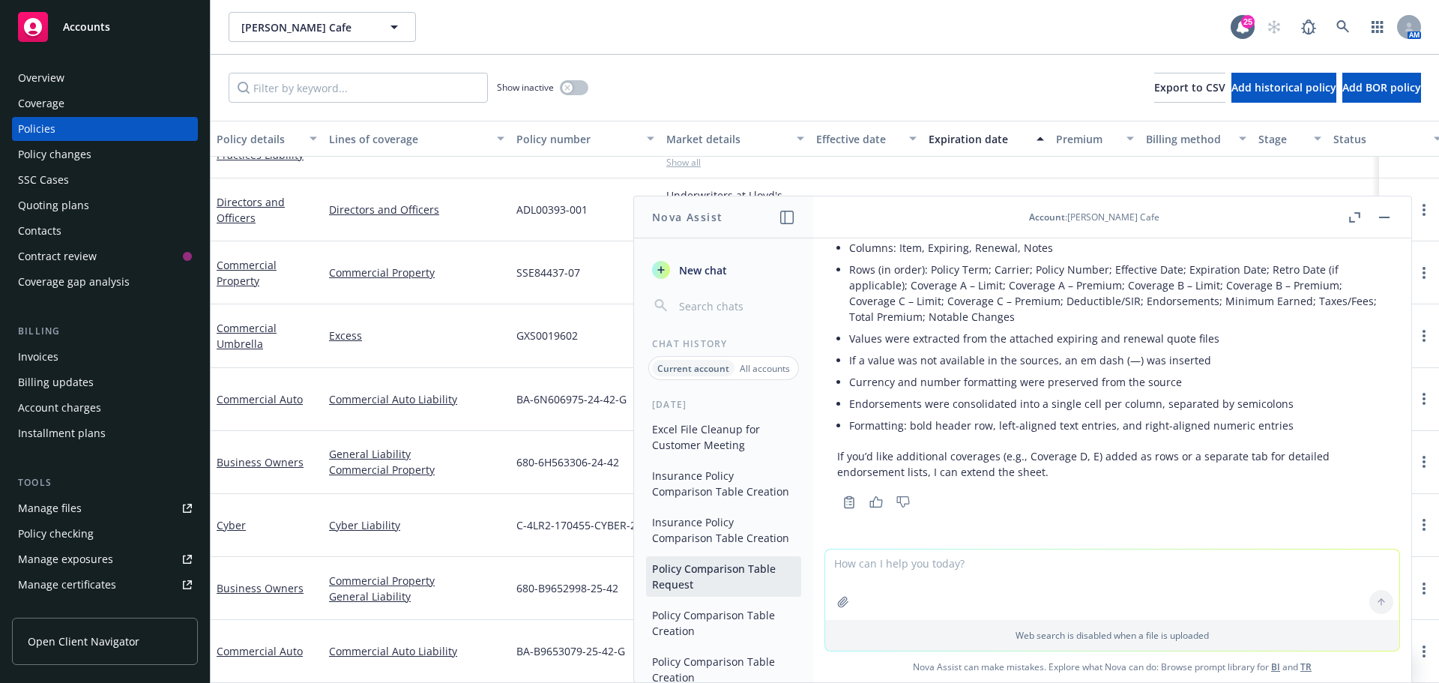
click at [703, 550] on button "Insurance Policy Comparison Table Creation" at bounding box center [723, 530] width 155 height 40
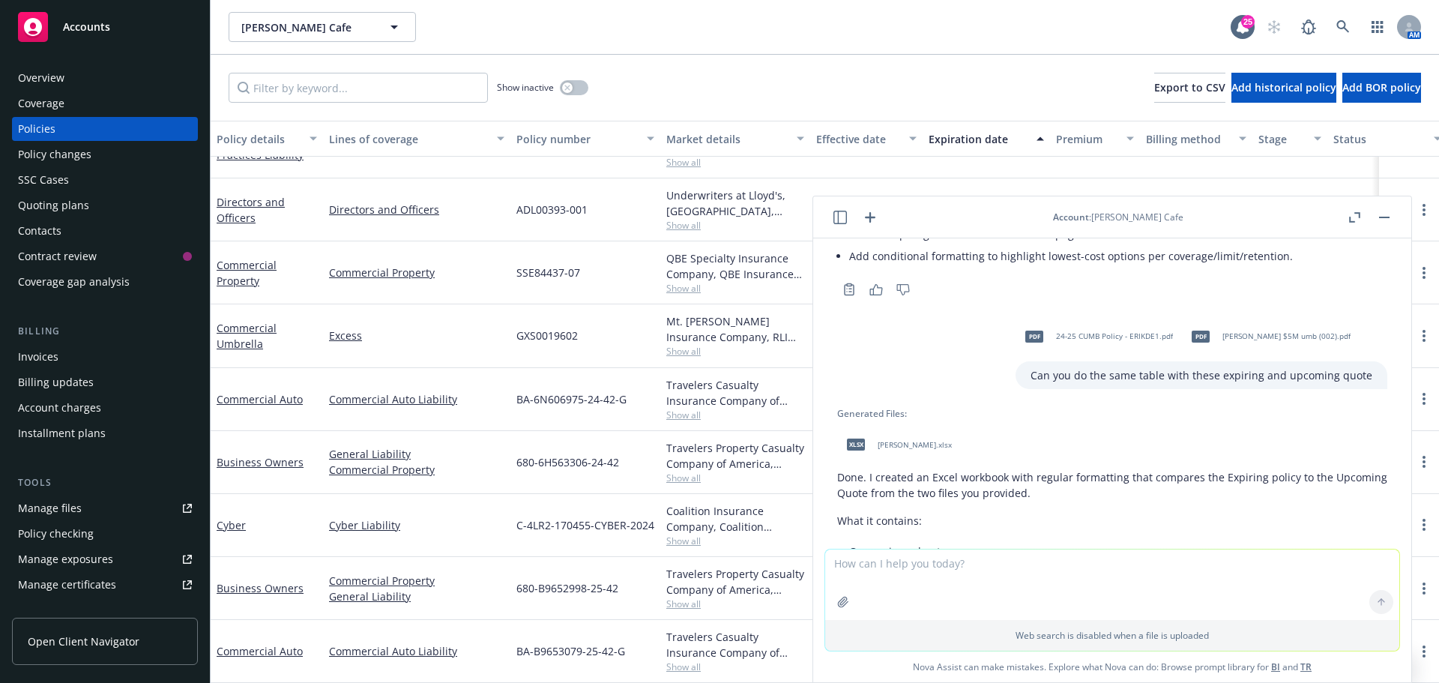
scroll to position [3314, 0]
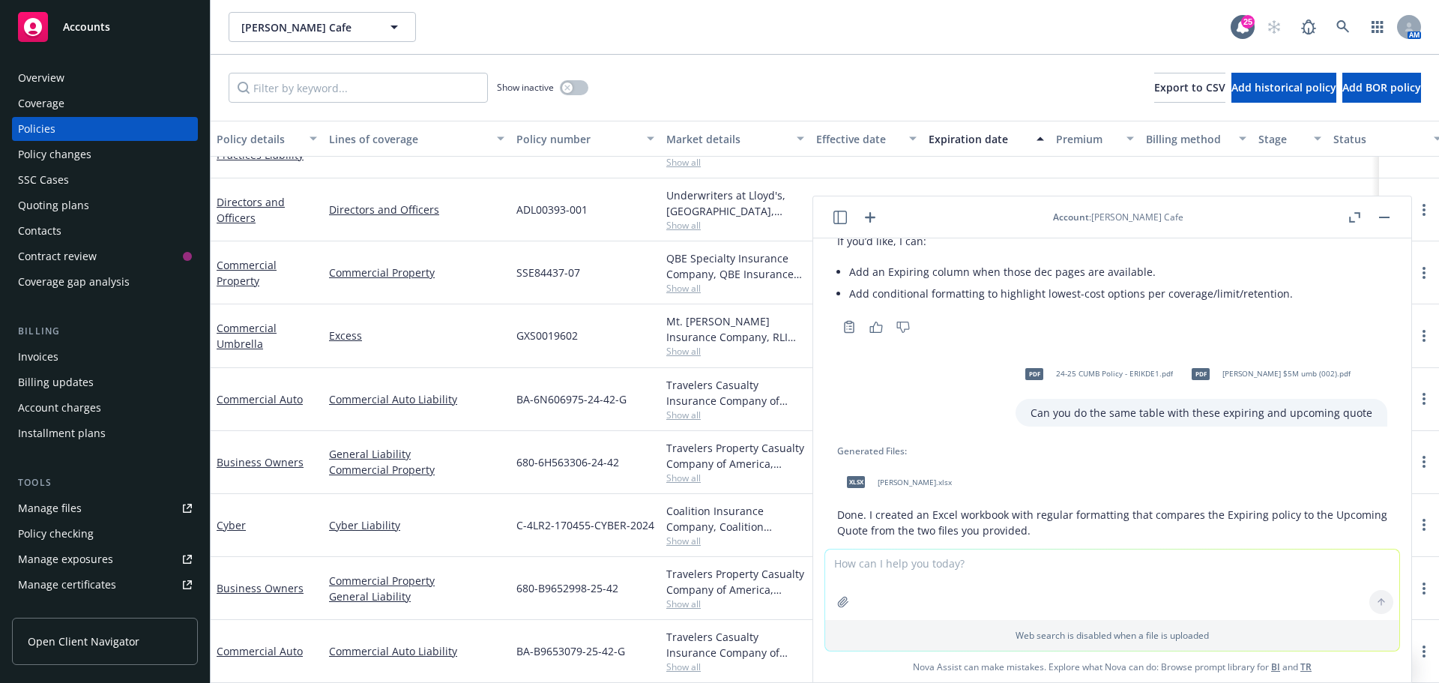
click at [952, 479] on span "Eriks_DeliCafe_Expiring_vs_Upcoming_Quote.xlsx" at bounding box center [915, 482] width 74 height 10
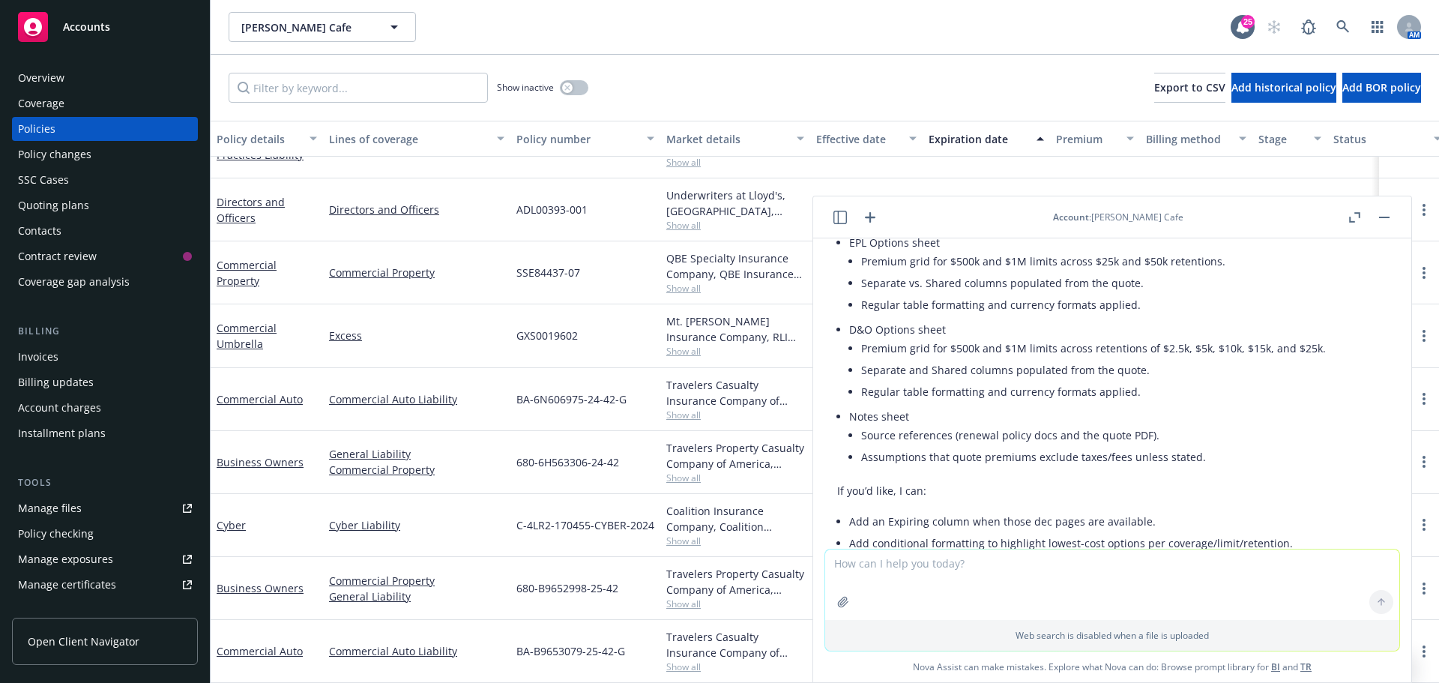
scroll to position [2815, 0]
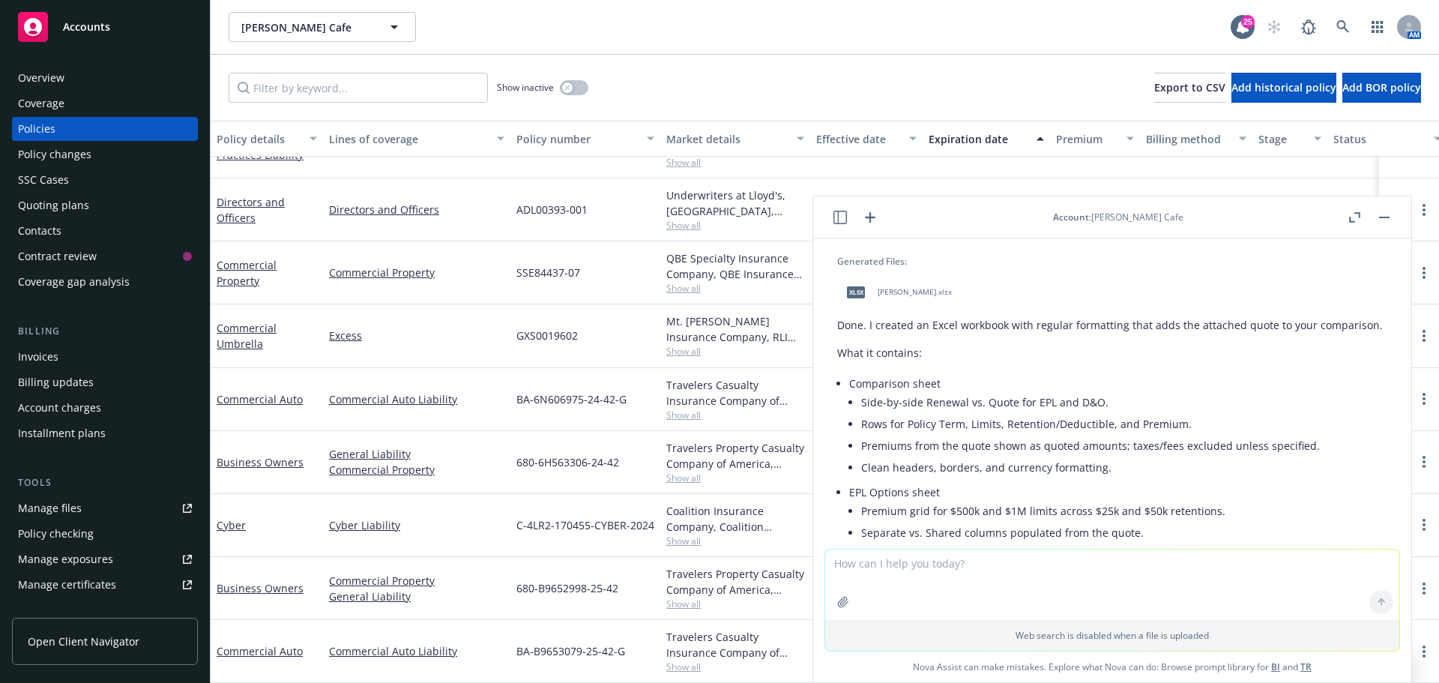
click at [955, 278] on div "xlsx Eriks_DeliCafe_Renewal_vs_Quote_Comparison.xlsx" at bounding box center [896, 292] width 118 height 37
drag, startPoint x: 847, startPoint y: 215, endPoint x: 837, endPoint y: 218, distance: 10.2
click at [847, 215] on button "button" at bounding box center [840, 217] width 18 height 18
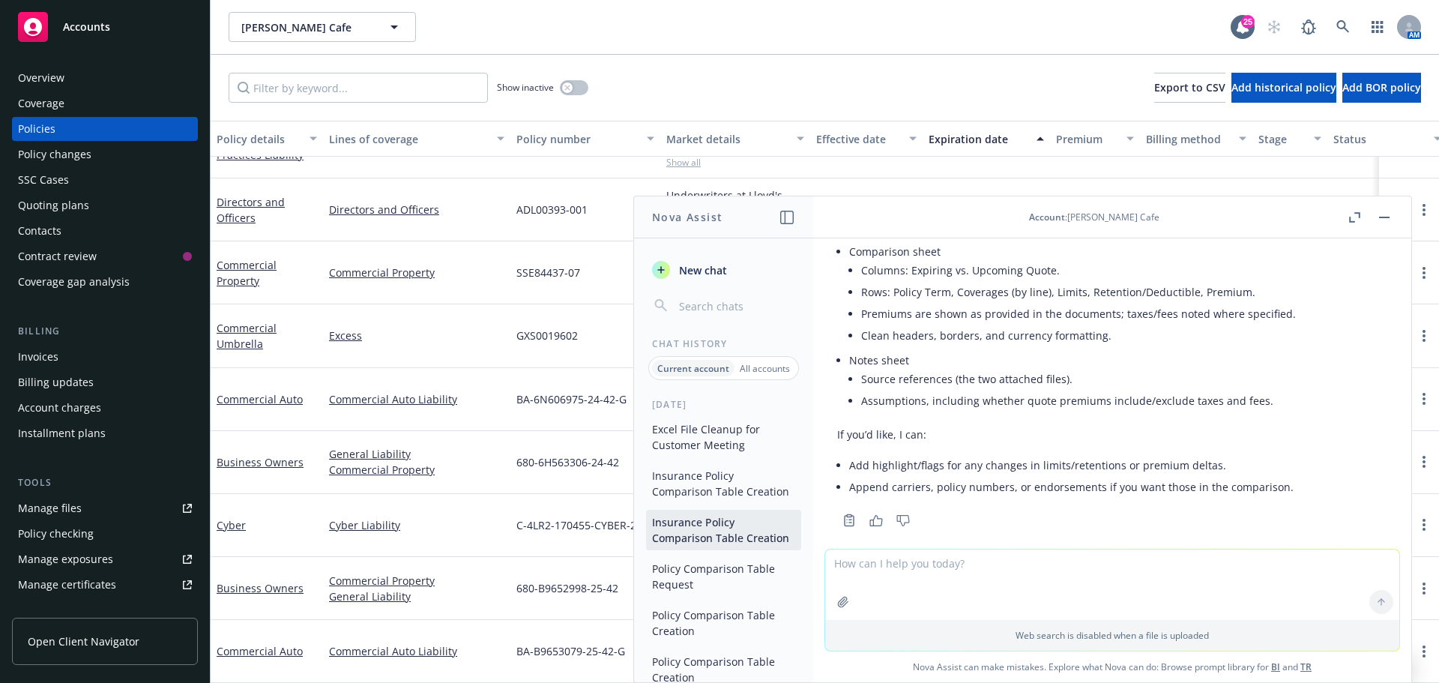
scroll to position [3664, 0]
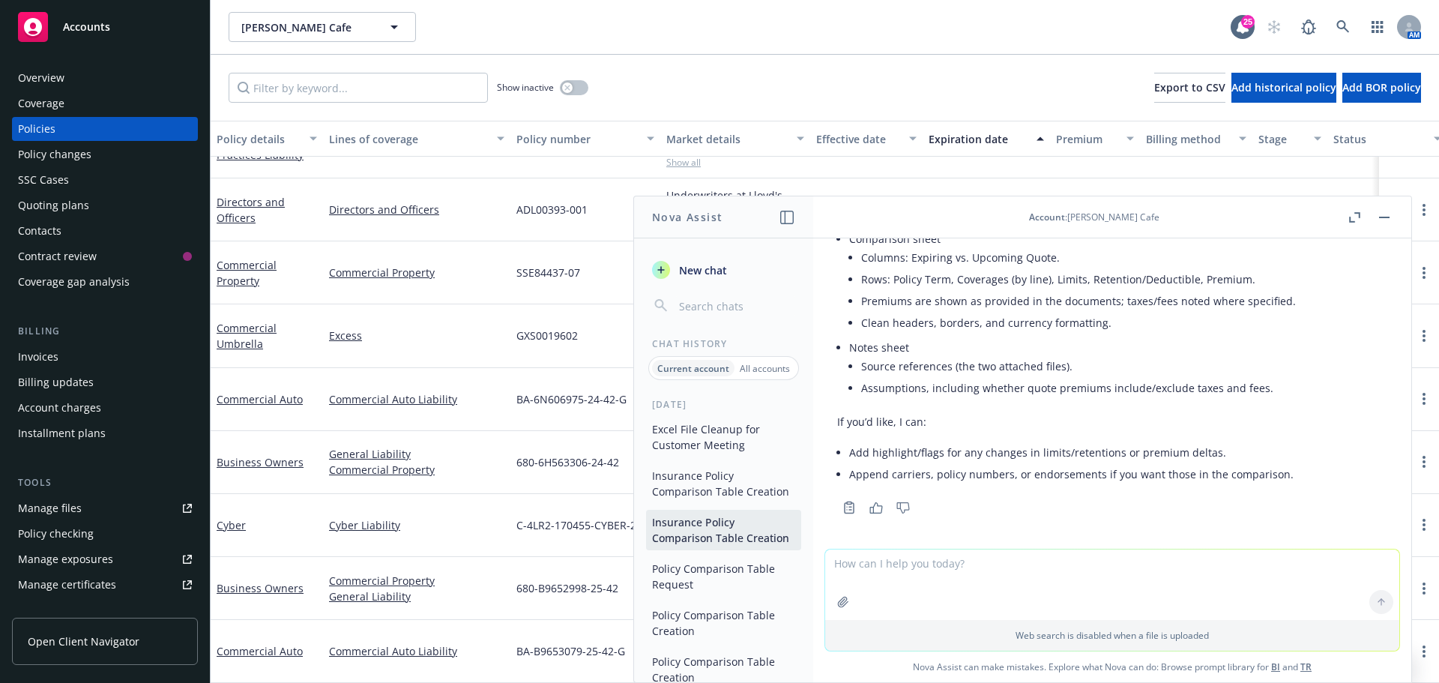
click at [716, 499] on button "Insurance Policy Comparison Table Creation" at bounding box center [723, 483] width 155 height 40
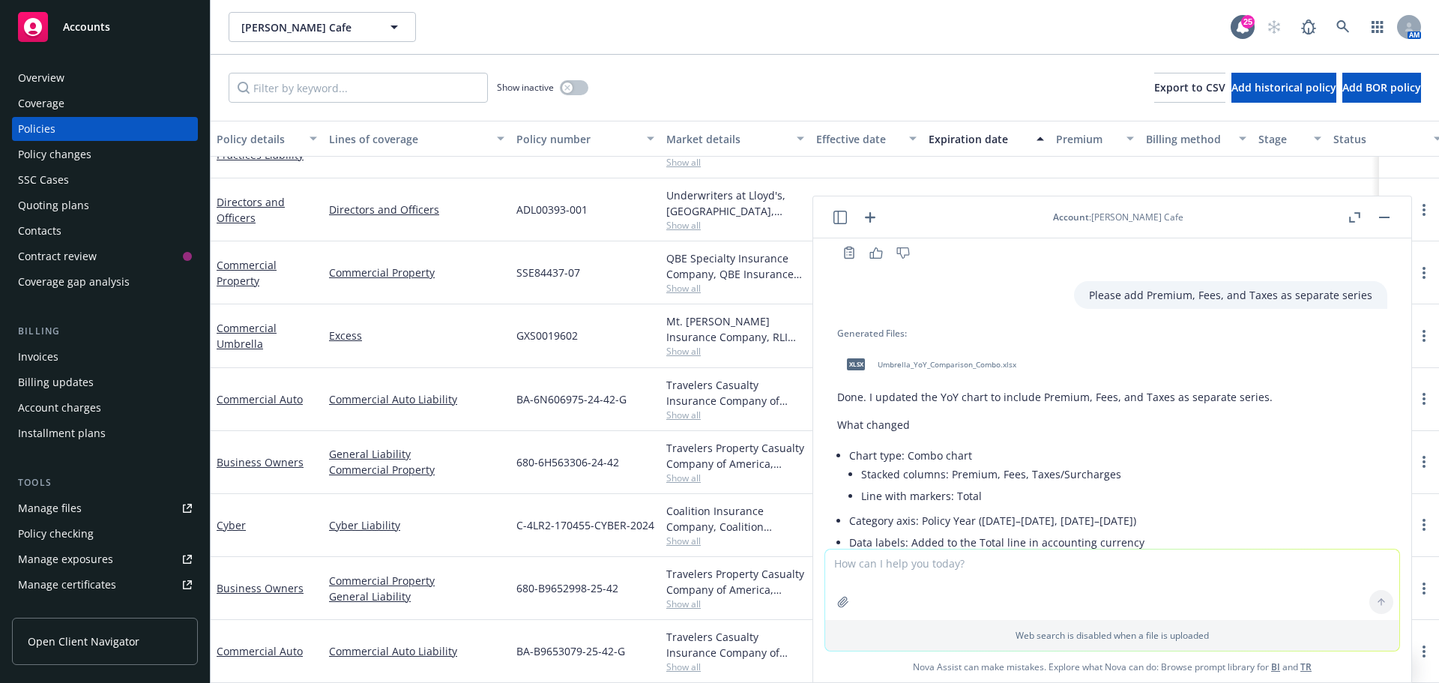
scroll to position [4460, 0]
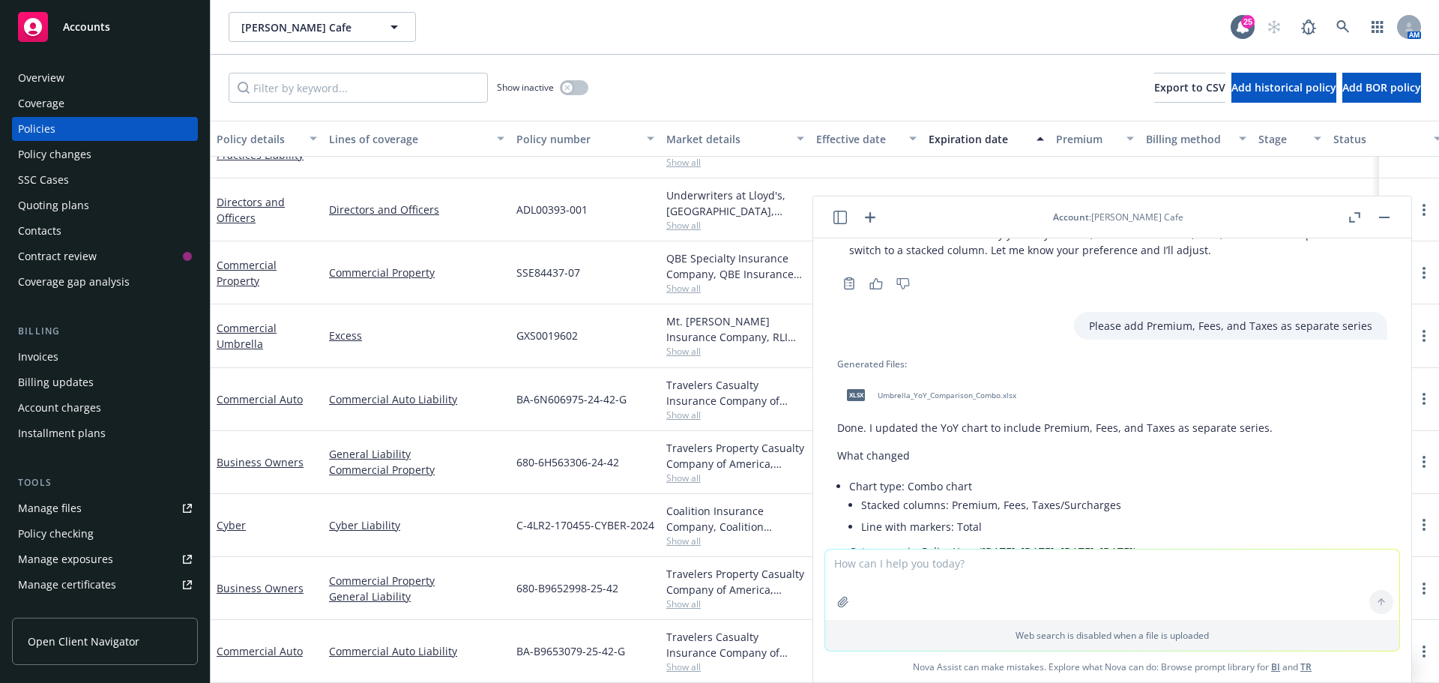
click at [887, 390] on span "Umbrella_YoY_Comparison_Combo.xlsx" at bounding box center [947, 395] width 139 height 10
drag, startPoint x: 1388, startPoint y: 212, endPoint x: 1210, endPoint y: 236, distance: 179.2
click at [1387, 212] on button "button" at bounding box center [1384, 217] width 18 height 18
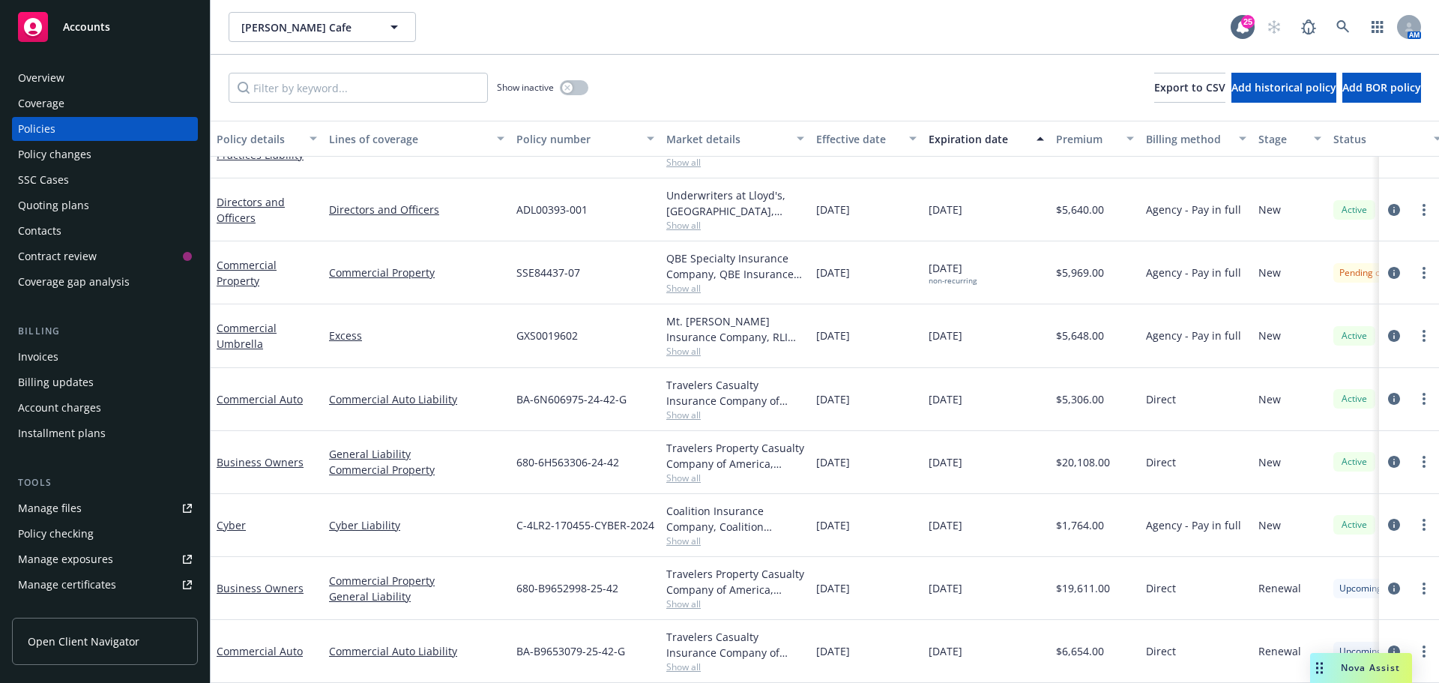
click at [683, 345] on span "Show all" at bounding box center [735, 351] width 138 height 13
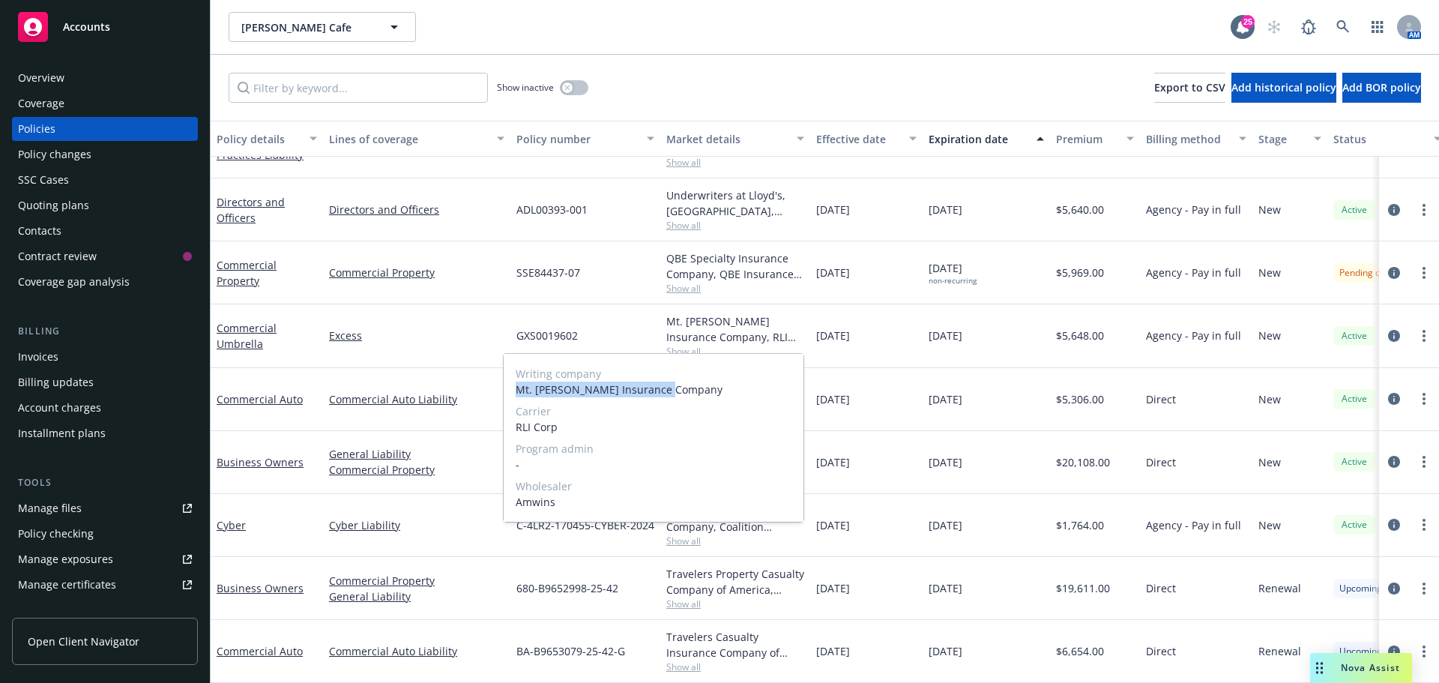
drag, startPoint x: 671, startPoint y: 391, endPoint x: 516, endPoint y: 390, distance: 154.4
click at [516, 390] on span "Mt. Hawley Insurance Company" at bounding box center [654, 389] width 276 height 16
click at [704, 355] on div "Writing company Mt. Hawley Insurance Company Carrier RLI Corp Program admin - W…" at bounding box center [654, 438] width 300 height 168
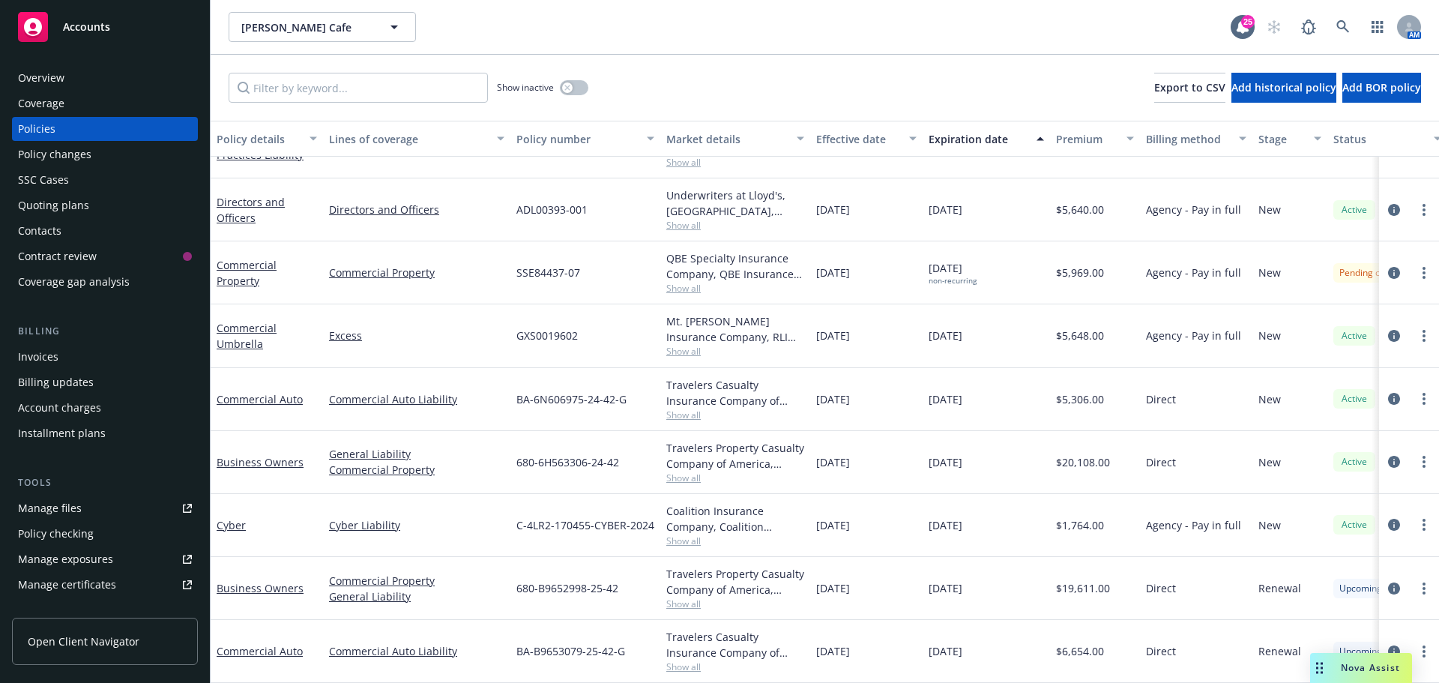
click at [605, 308] on div "GXS0019602" at bounding box center [585, 335] width 150 height 63
drag, startPoint x: 597, startPoint y: 320, endPoint x: 495, endPoint y: 333, distance: 102.8
click at [495, 333] on div "Commercial Umbrella Excess GXS0019602 Mt. Hawley Insurance Company, RLI Corp, A…" at bounding box center [934, 335] width 1446 height 63
drag, startPoint x: 79, startPoint y: 213, endPoint x: 96, endPoint y: 222, distance: 19.4
click at [79, 213] on div "Quoting plans" at bounding box center [53, 205] width 71 height 24
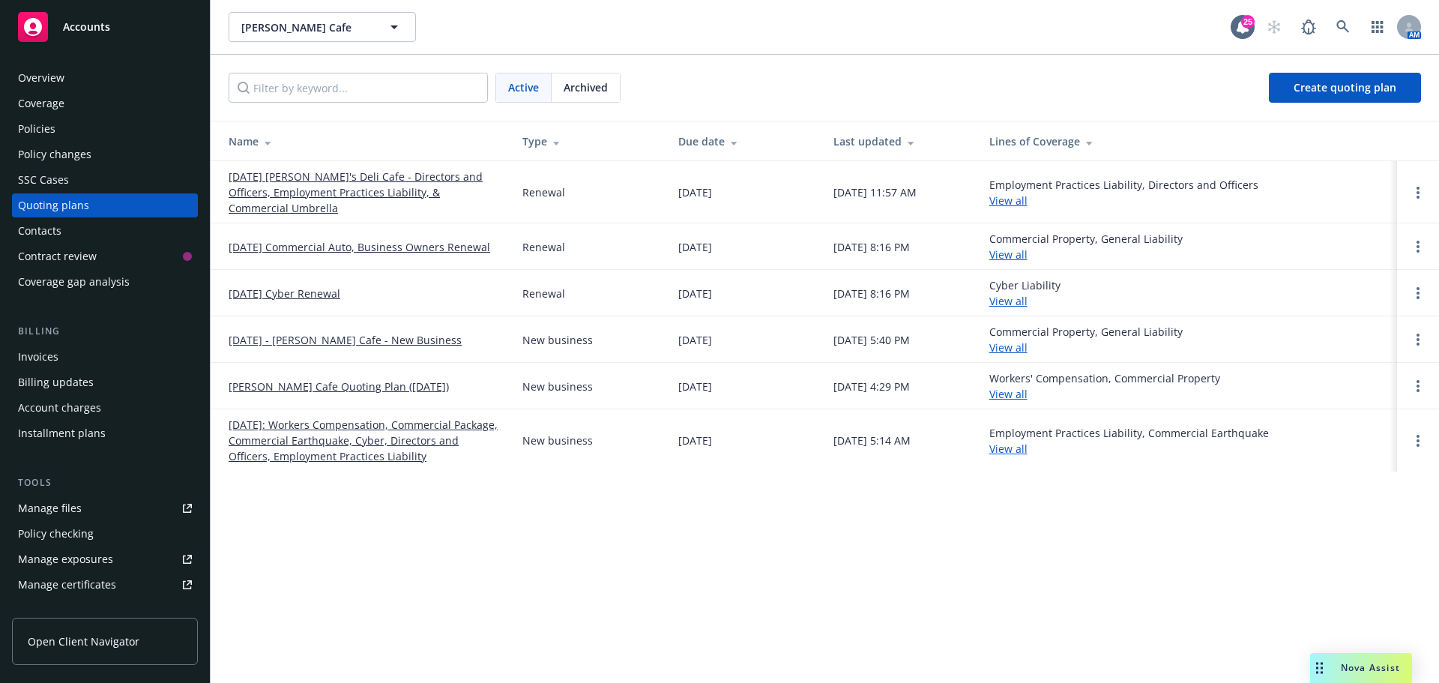
click at [579, 88] on span "Archived" at bounding box center [586, 87] width 44 height 16
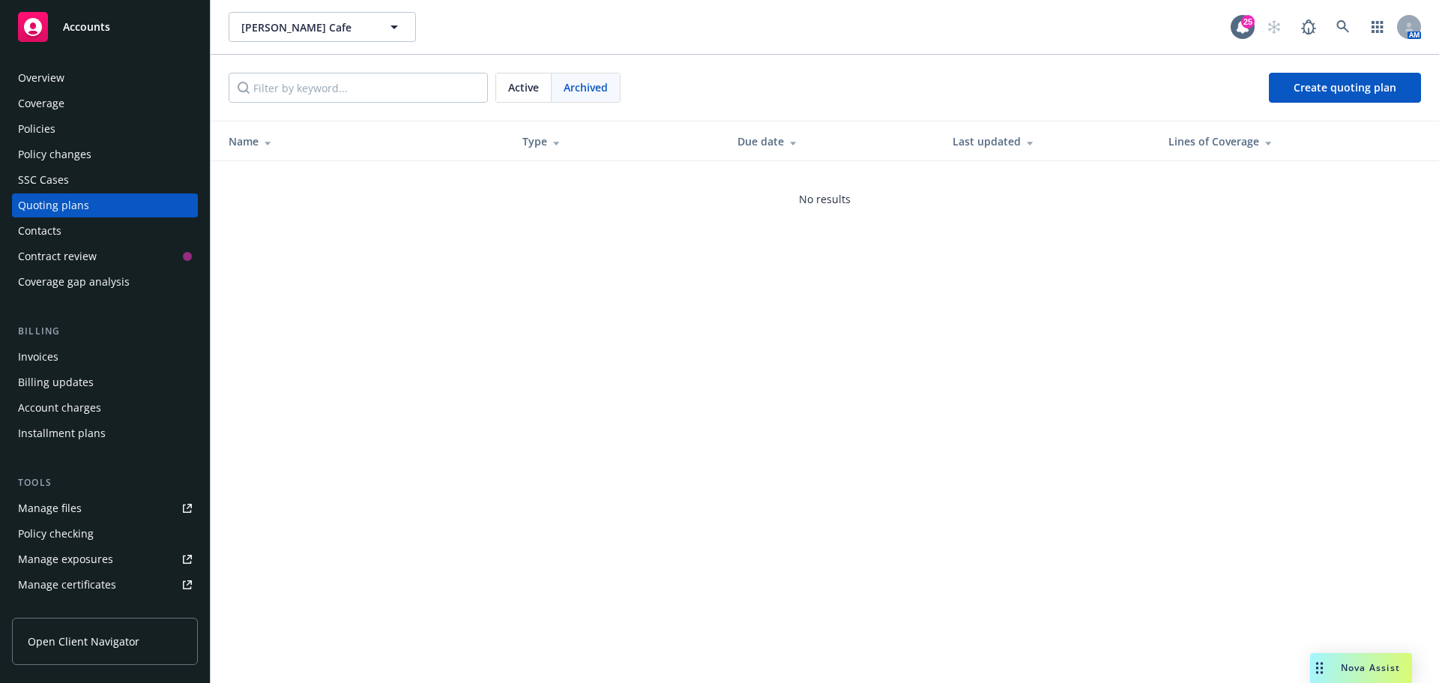
click at [504, 88] on div "Active" at bounding box center [523, 87] width 55 height 28
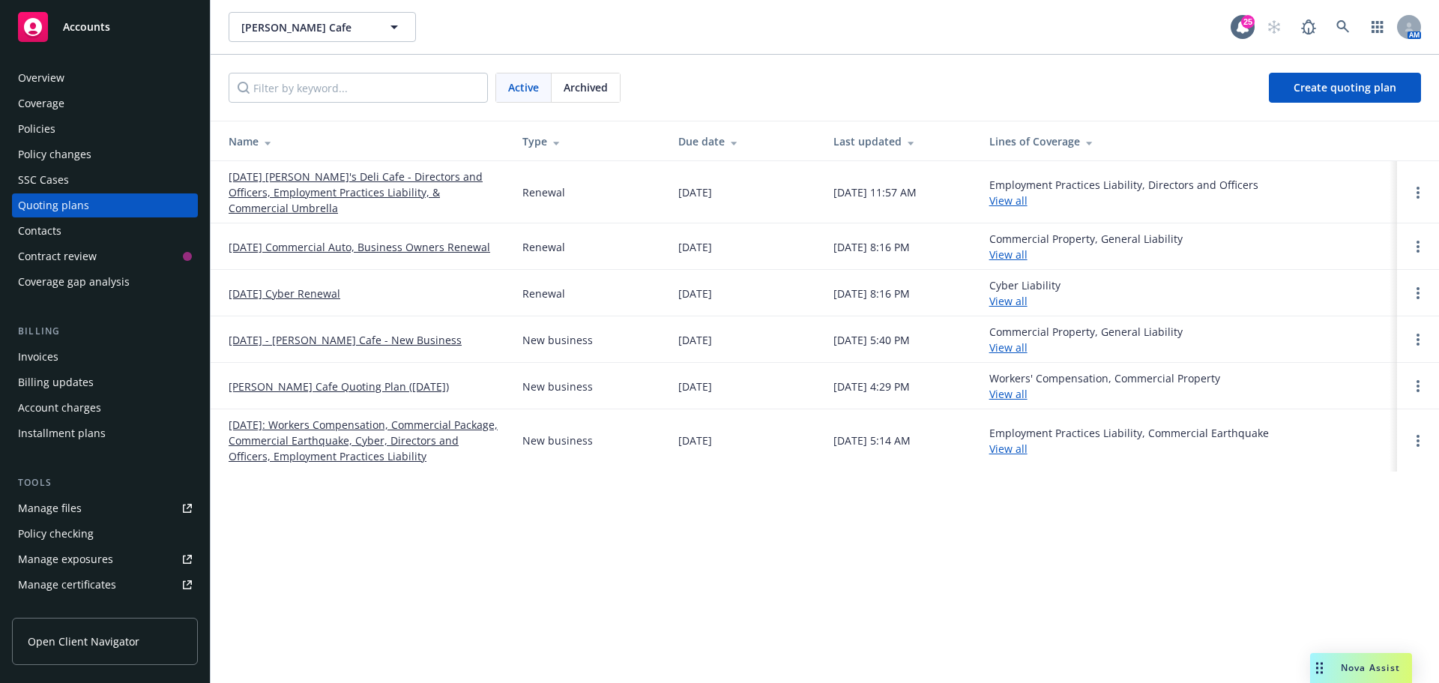
click at [348, 197] on link "10/15/2025 Erik's Deli Cafe - Directors and Officers, Employment Practices Liab…" at bounding box center [364, 192] width 270 height 47
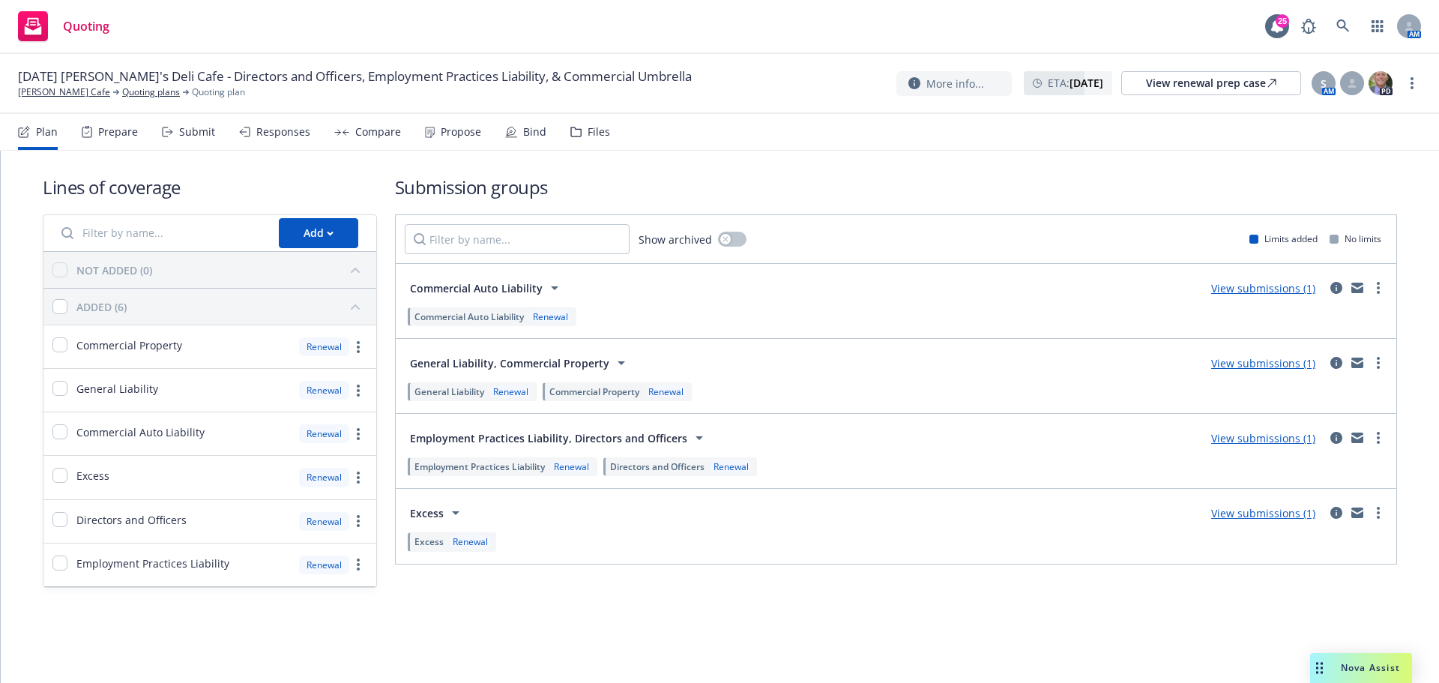
click at [458, 136] on div "Propose" at bounding box center [461, 132] width 40 height 12
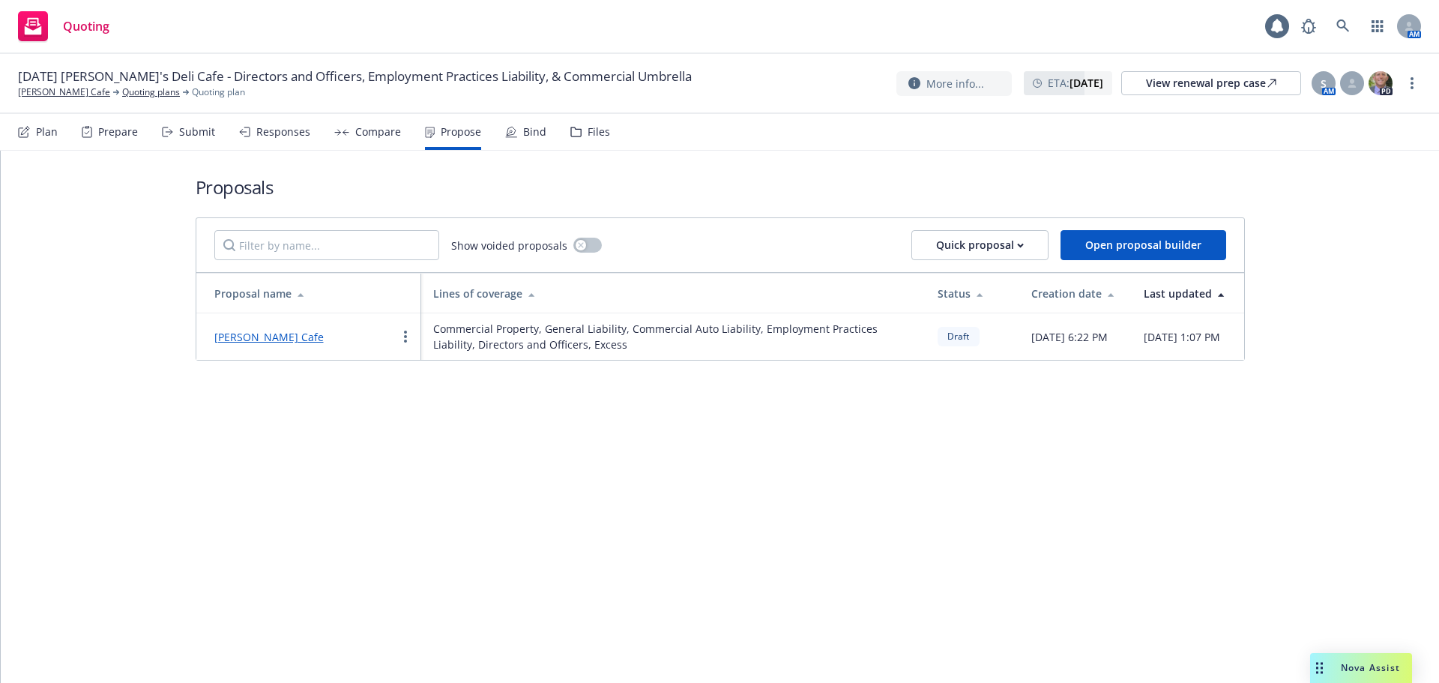
click at [259, 333] on link "Eriks Deli Cafe" at bounding box center [268, 337] width 109 height 14
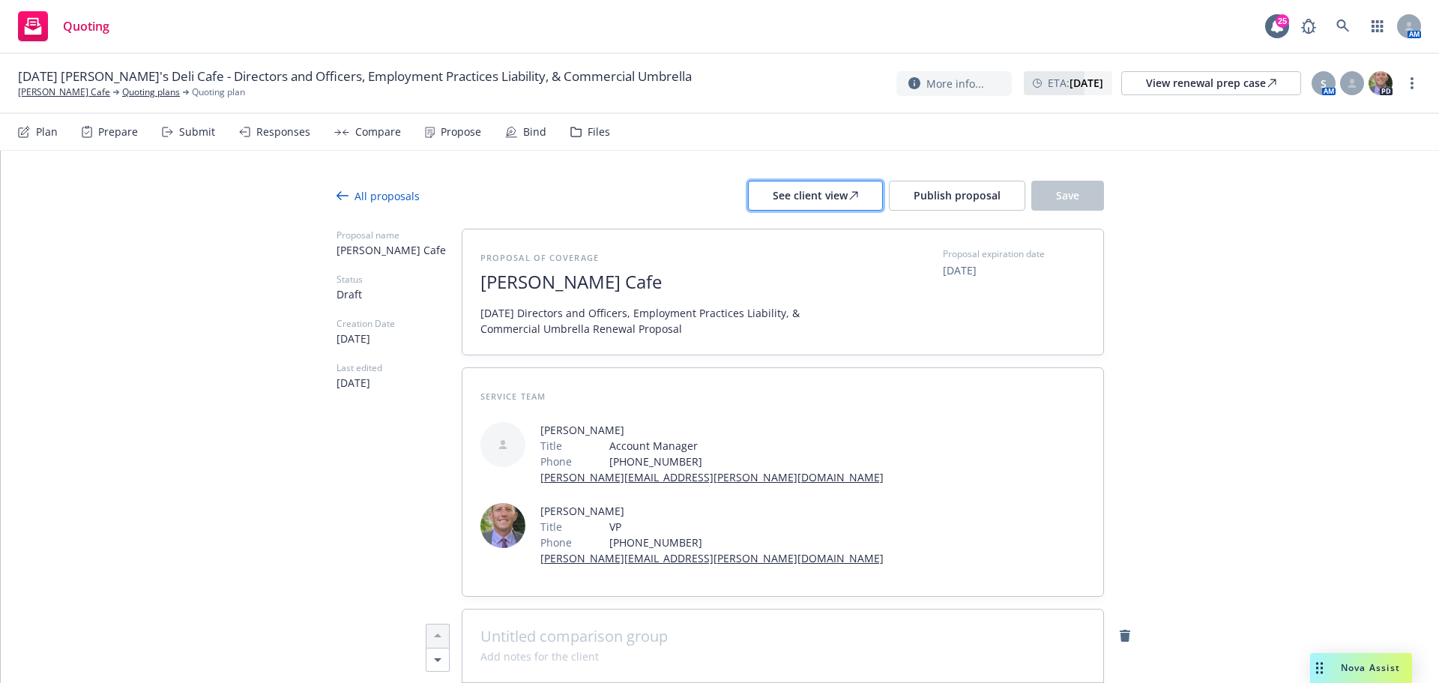
click at [847, 206] on div "See client view" at bounding box center [815, 195] width 85 height 28
type textarea "x"
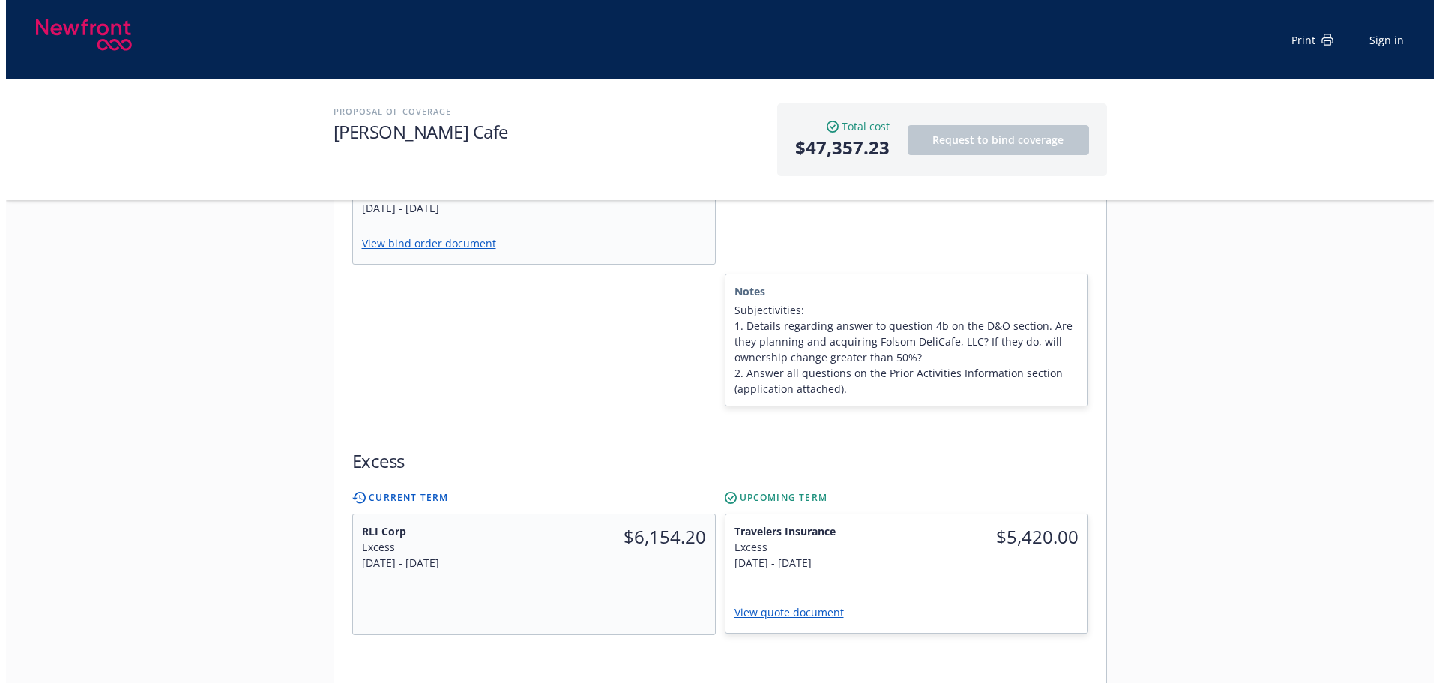
scroll to position [749, 0]
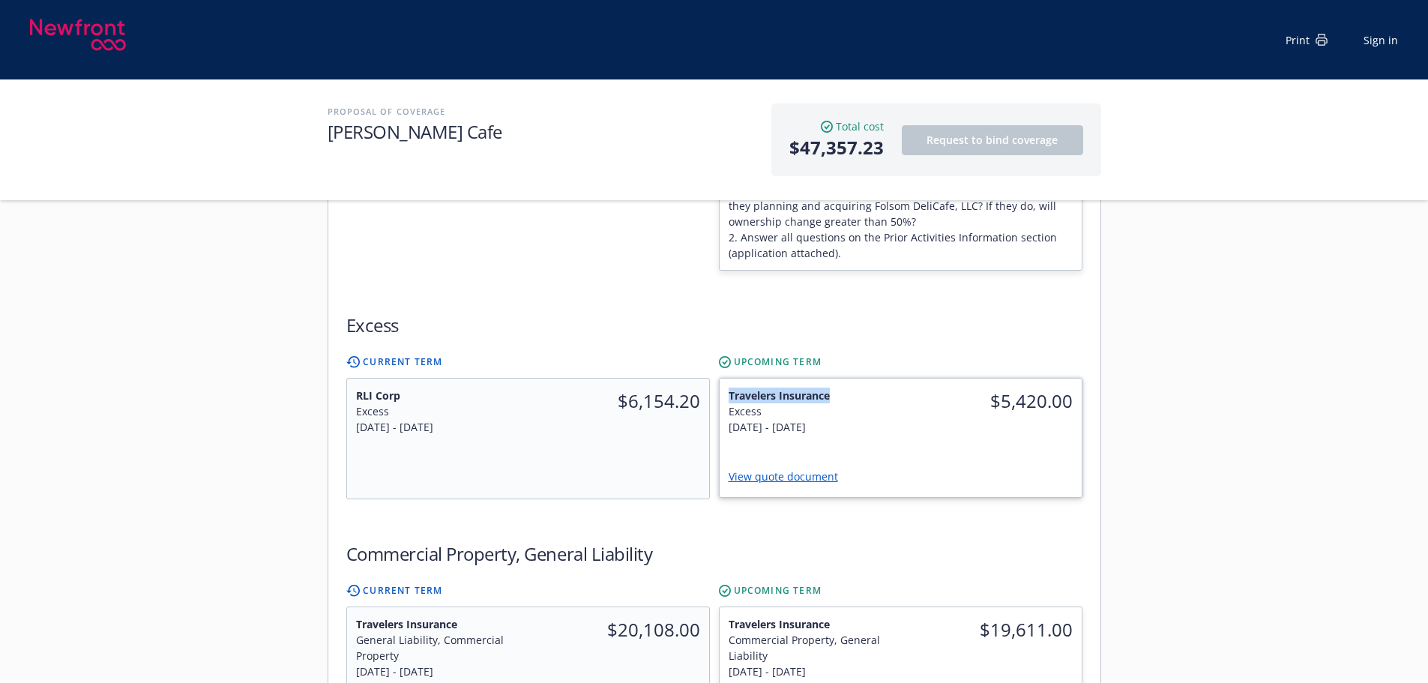
drag, startPoint x: 798, startPoint y: 383, endPoint x: 729, endPoint y: 385, distance: 69.0
click at [729, 387] on span "Travelers Insurance" at bounding box center [809, 395] width 163 height 16
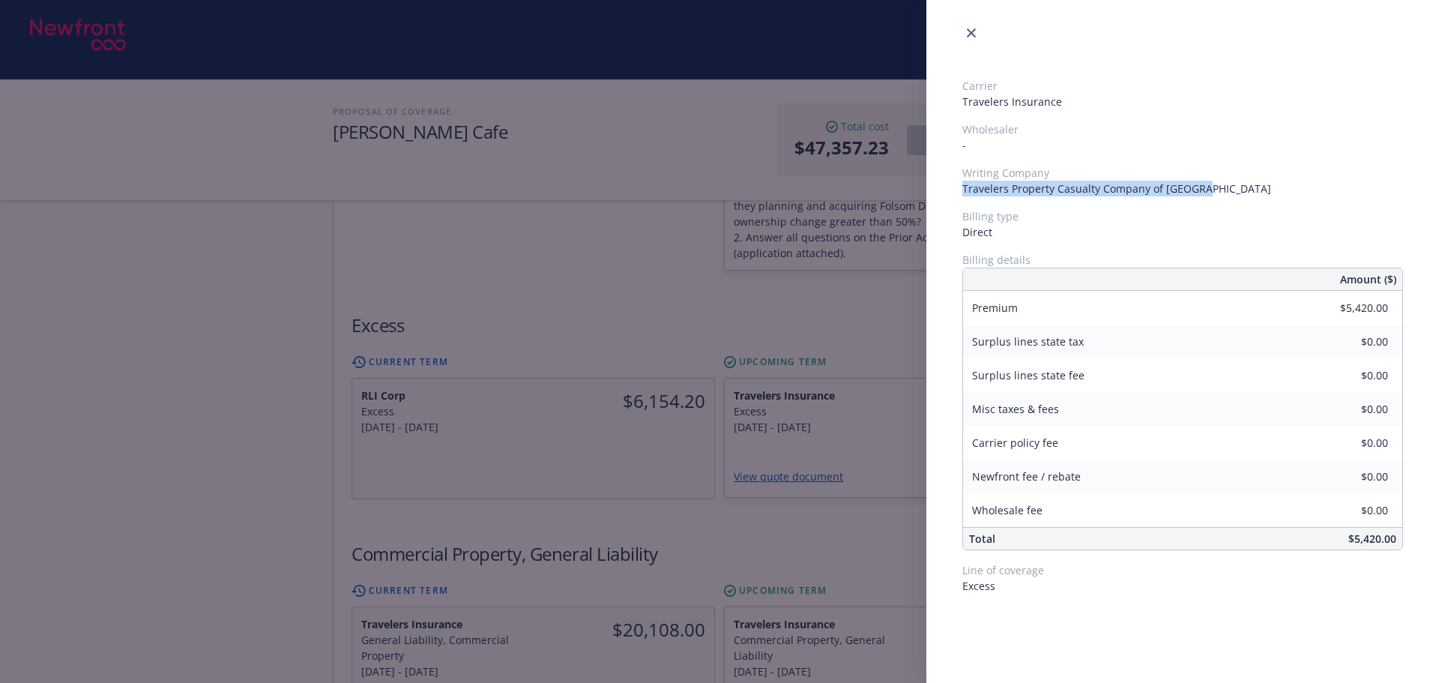
drag, startPoint x: 1206, startPoint y: 185, endPoint x: 961, endPoint y: 191, distance: 245.1
click at [961, 191] on div "Carrier Travelers Insurance Wholesaler - Writing Company Travelers Property Cas…" at bounding box center [1182, 336] width 513 height 588
copy span "Travelers Property Casualty Company of [GEOGRAPHIC_DATA]"
